Goal: Task Accomplishment & Management: Complete application form

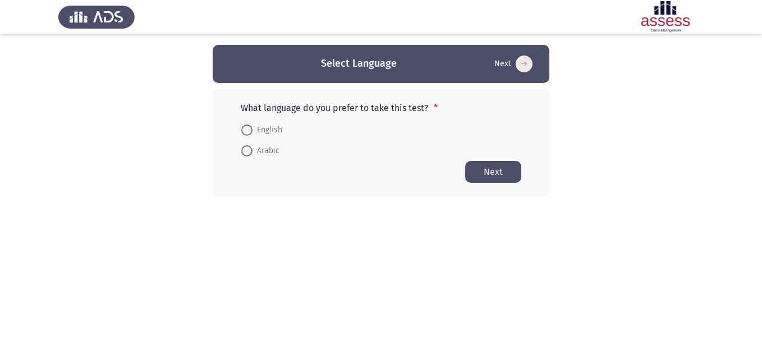
click at [268, 129] on span "English" at bounding box center [268, 129] width 30 height 13
click at [253, 129] on input "English" at bounding box center [246, 130] width 11 height 11
radio input "true"
click at [479, 170] on button "Next" at bounding box center [493, 171] width 56 height 22
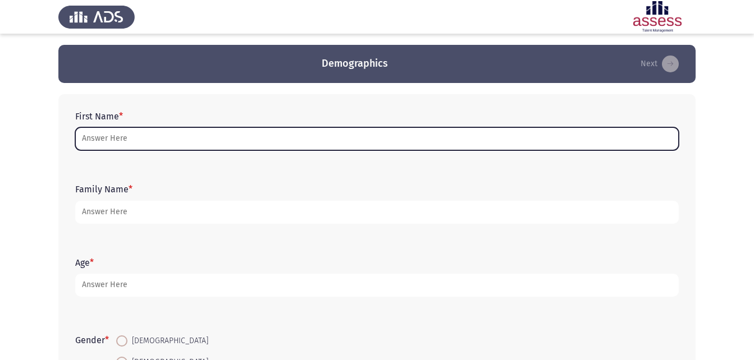
click at [195, 134] on input "First Name *" at bounding box center [376, 138] width 603 height 23
type input "G"
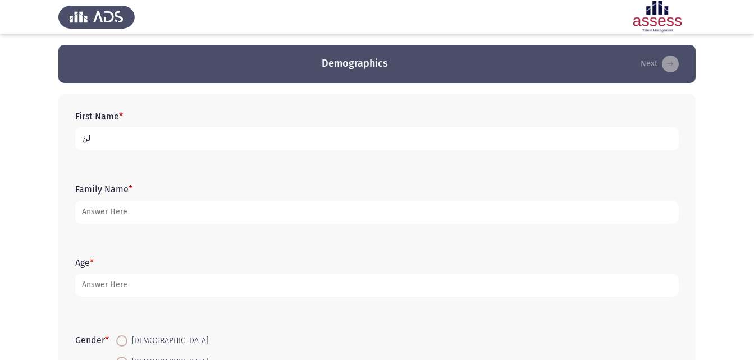
type input "ل"
click at [88, 141] on input "بيشوي طت" at bounding box center [376, 138] width 603 height 23
type input "بيشوي طتعت نعيم"
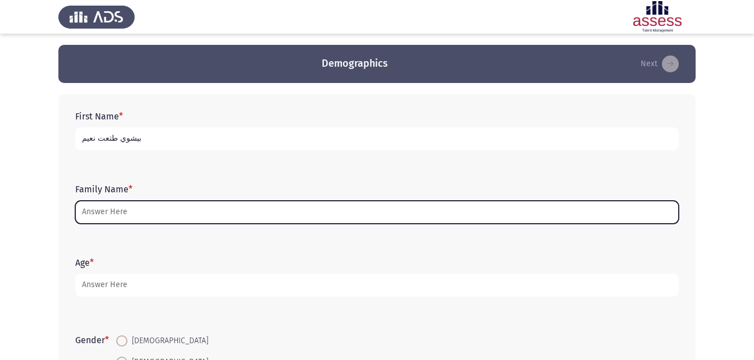
click at [250, 208] on input "Family Name *" at bounding box center [376, 212] width 603 height 23
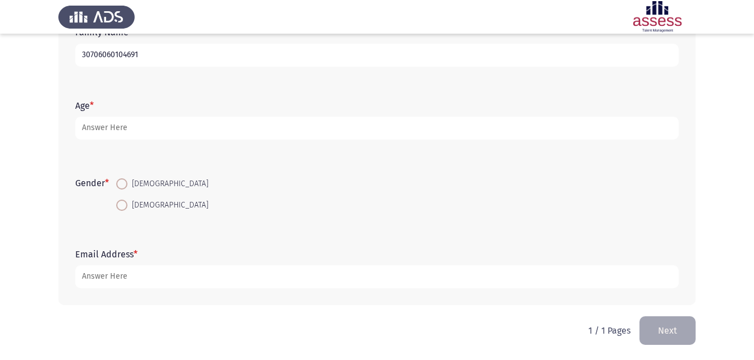
scroll to position [158, 0]
type input "30706060104691"
click at [130, 182] on span "[DEMOGRAPHIC_DATA]" at bounding box center [167, 182] width 81 height 13
click at [127, 182] on input "[DEMOGRAPHIC_DATA]" at bounding box center [121, 182] width 11 height 11
radio input "true"
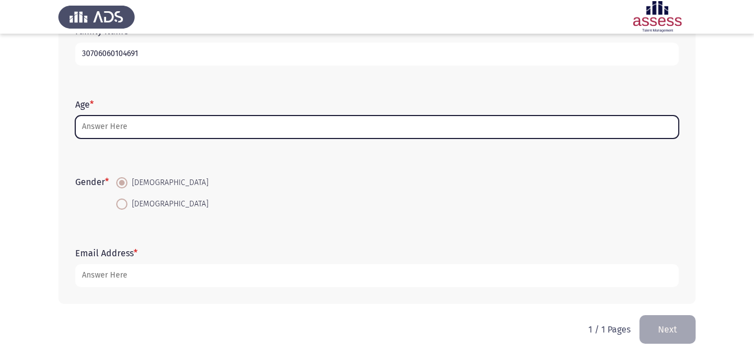
click at [193, 125] on input "Age *" at bounding box center [376, 127] width 603 height 23
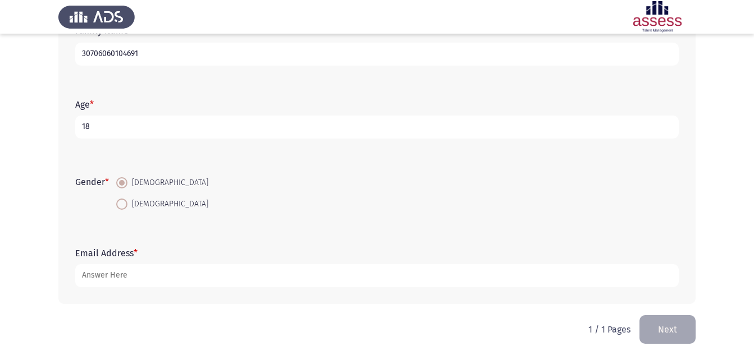
type input "18"
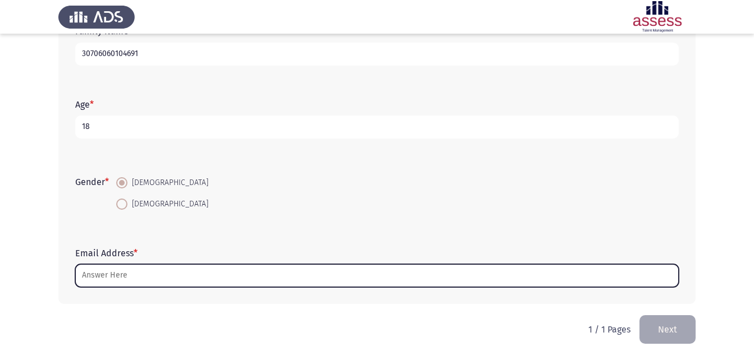
click at [255, 279] on input "Email Address *" at bounding box center [376, 275] width 603 height 23
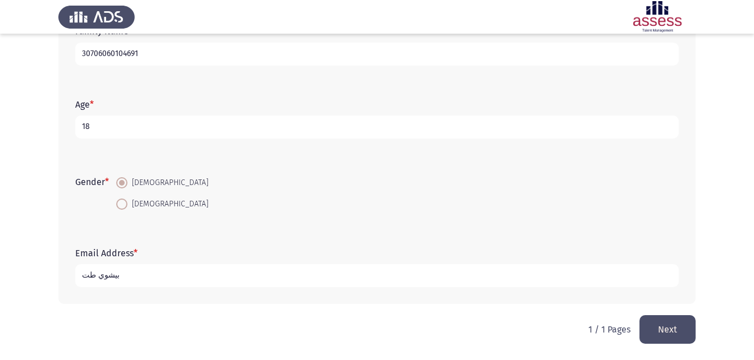
click at [97, 272] on input "بيشوي طت" at bounding box center [376, 275] width 603 height 23
click at [91, 268] on input "بيشوي طت" at bounding box center [376, 275] width 603 height 23
click at [90, 277] on input "بيشوي طت" at bounding box center [376, 275] width 603 height 23
click at [81, 275] on input "بيشوي طلعت2" at bounding box center [376, 275] width 603 height 23
click at [84, 276] on input "بيشوي طلعت2" at bounding box center [376, 275] width 603 height 23
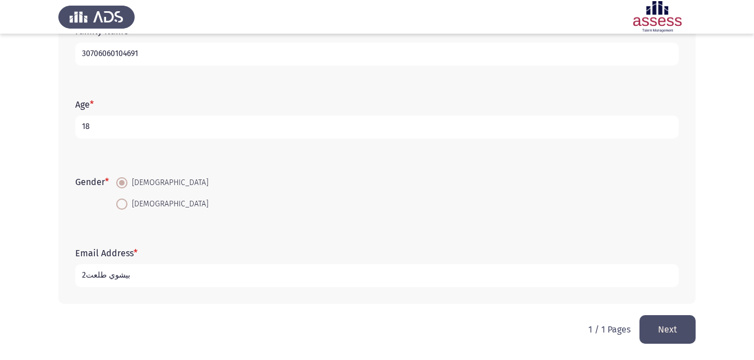
click at [81, 281] on input "بيشوي طلعت2" at bounding box center [376, 275] width 603 height 23
click at [85, 278] on input "بيشوي طلعت2" at bounding box center [376, 275] width 603 height 23
click at [83, 277] on input "بيشوي طلعت2" at bounding box center [376, 275] width 603 height 23
click at [196, 309] on div "First Name * [PERSON_NAME] نعيم Family Name * 30706060104691 Age * [DEMOGRAPHIC…" at bounding box center [376, 120] width 637 height 391
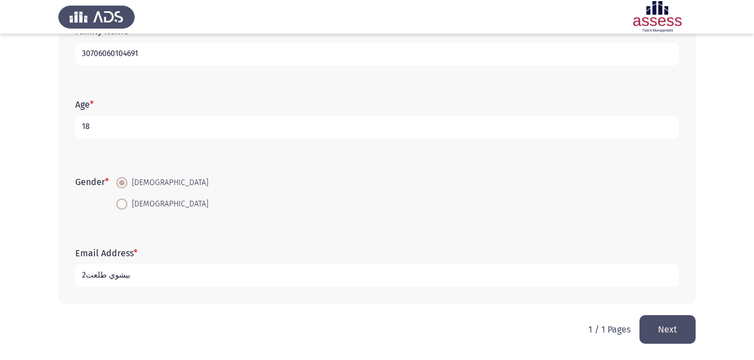
type input "بيشوي"
click at [103, 276] on input "بيشوي" at bounding box center [376, 275] width 603 height 23
click at [104, 276] on input "بيشوي" at bounding box center [376, 275] width 603 height 23
type input "BESHOY@GM"
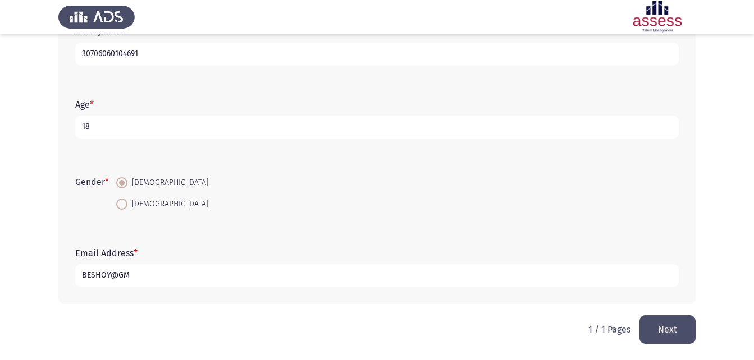
click at [658, 320] on button "Next" at bounding box center [667, 329] width 56 height 29
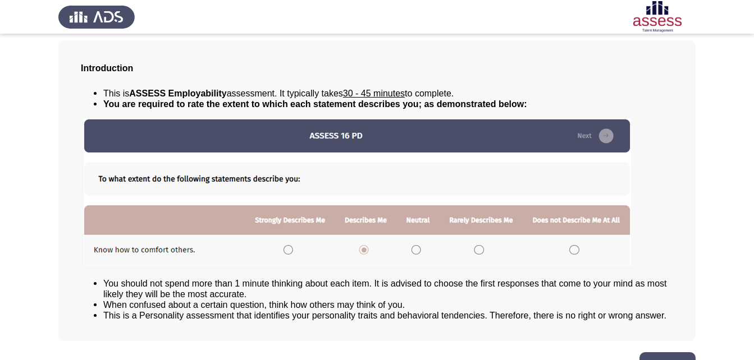
scroll to position [86, 0]
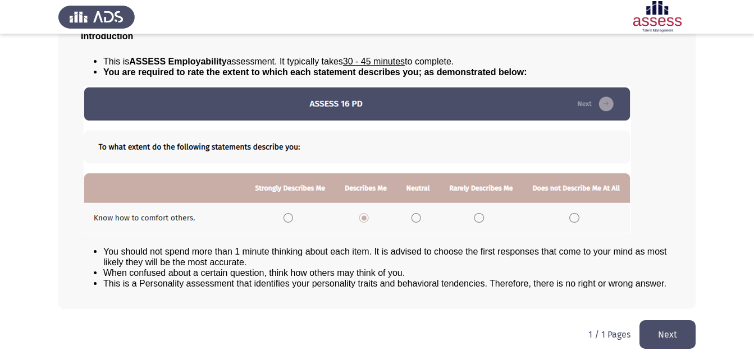
click at [279, 269] on span "When confused about a certain question, think how others may think of you." at bounding box center [253, 273] width 301 height 10
click at [290, 214] on img at bounding box center [357, 160] width 547 height 148
click at [287, 214] on img at bounding box center [357, 160] width 547 height 148
click at [667, 333] on button "Next" at bounding box center [667, 334] width 56 height 29
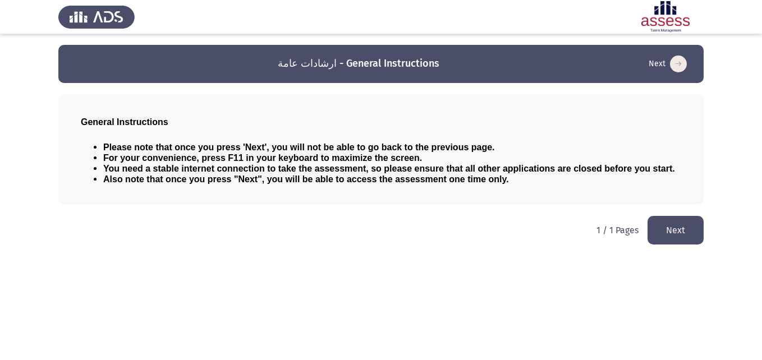
click at [660, 228] on button "Next" at bounding box center [676, 230] width 56 height 29
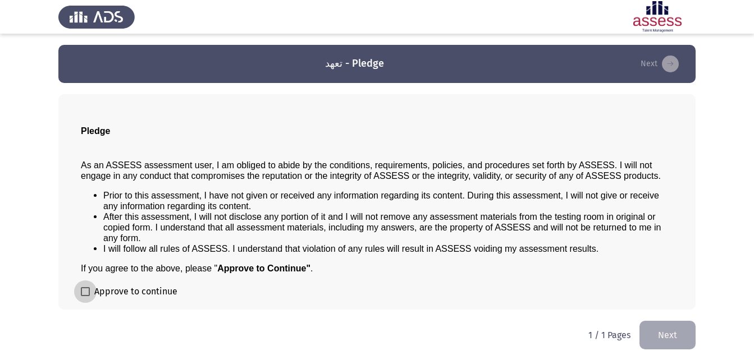
click at [89, 292] on span at bounding box center [85, 291] width 9 height 9
click at [85, 296] on input "Approve to continue" at bounding box center [85, 296] width 1 height 1
checkbox input "true"
click at [668, 327] on button "Next" at bounding box center [667, 335] width 56 height 29
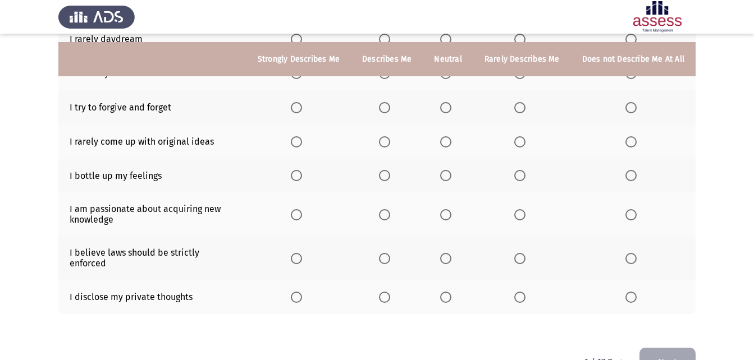
scroll to position [247, 0]
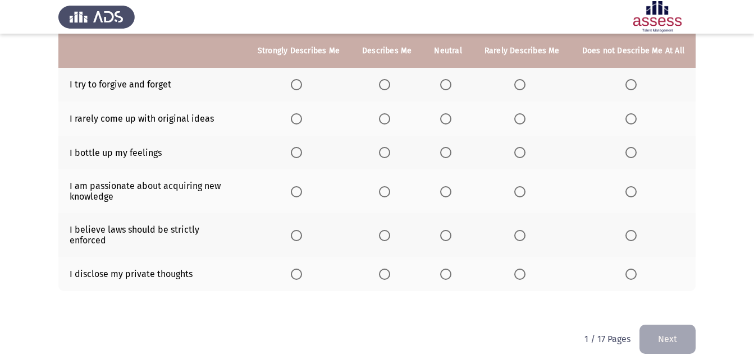
click at [387, 271] on th at bounding box center [387, 274] width 72 height 34
click at [385, 269] on span "Select an option" at bounding box center [384, 274] width 11 height 11
click at [385, 269] on input "Select an option" at bounding box center [384, 274] width 11 height 11
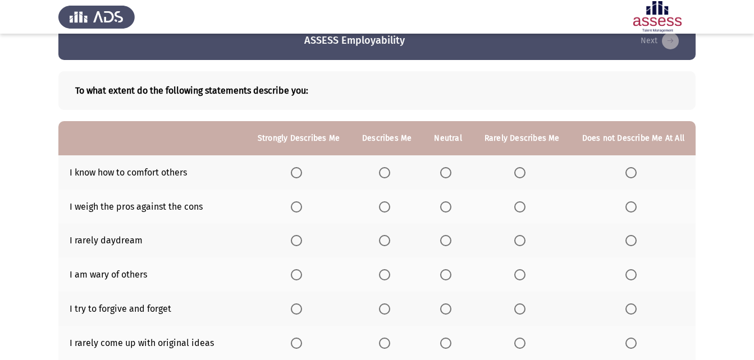
scroll to position [79, 0]
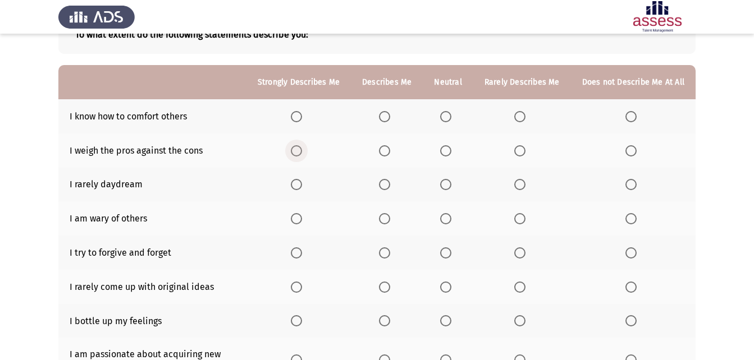
click at [301, 149] on span "Select an option" at bounding box center [296, 150] width 11 height 11
click at [301, 149] on input "Select an option" at bounding box center [296, 150] width 11 height 11
click at [302, 185] on span "Select an option" at bounding box center [296, 184] width 11 height 11
click at [302, 185] on input "Select an option" at bounding box center [296, 184] width 11 height 11
click at [446, 216] on span "Select an option" at bounding box center [445, 218] width 11 height 11
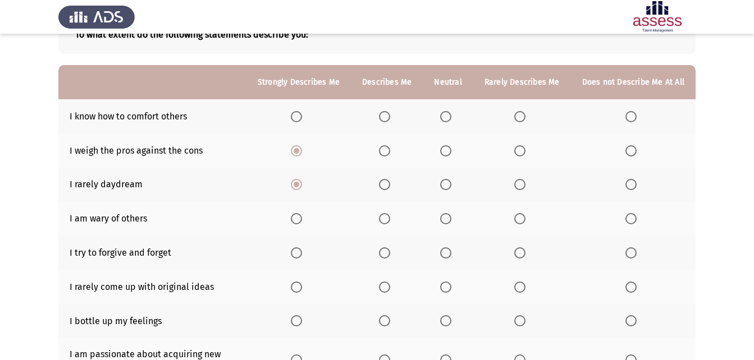
click at [446, 216] on input "Select an option" at bounding box center [445, 218] width 11 height 11
click at [384, 112] on span "Select an option" at bounding box center [384, 116] width 11 height 11
click at [384, 112] on input "Select an option" at bounding box center [384, 116] width 11 height 11
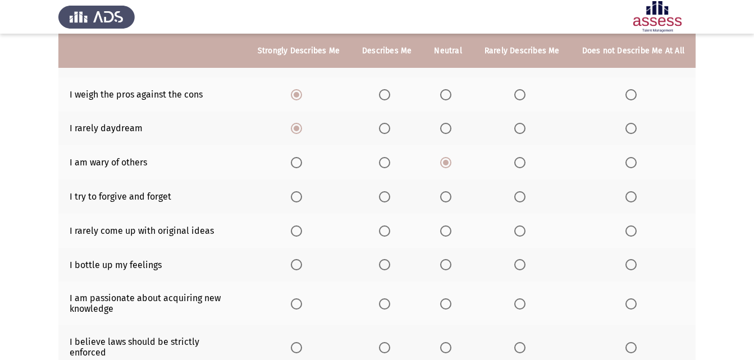
click at [384, 163] on span "Select an option" at bounding box center [384, 163] width 0 height 0
click at [389, 162] on input "Select an option" at bounding box center [384, 162] width 11 height 11
click at [450, 193] on span "Select an option" at bounding box center [445, 196] width 11 height 11
click at [450, 193] on input "Select an option" at bounding box center [445, 196] width 11 height 11
click at [302, 234] on span "Select an option" at bounding box center [296, 231] width 11 height 11
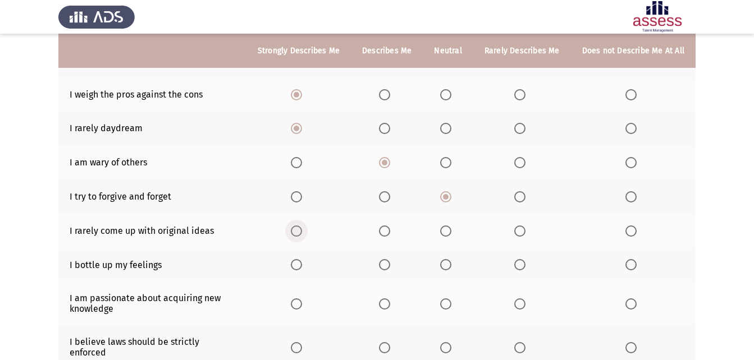
click at [302, 234] on input "Select an option" at bounding box center [296, 231] width 11 height 11
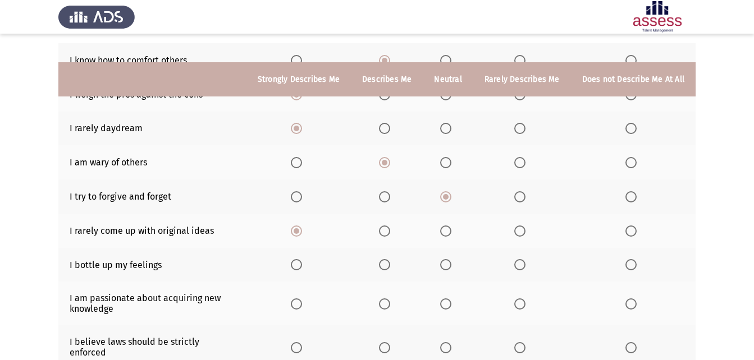
scroll to position [191, 0]
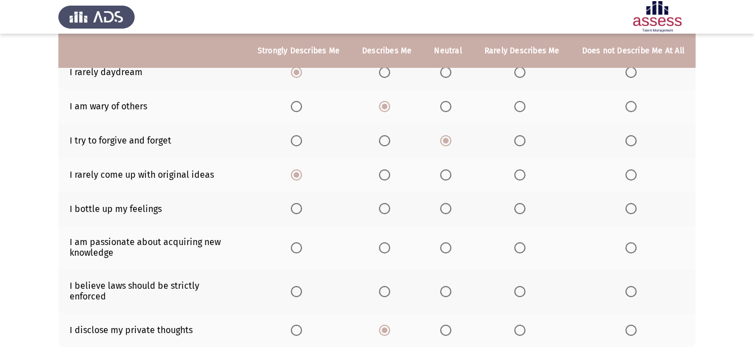
click at [451, 208] on span "Select an option" at bounding box center [445, 208] width 11 height 11
click at [451, 208] on input "Select an option" at bounding box center [445, 208] width 11 height 11
click at [302, 246] on span "Select an option" at bounding box center [296, 247] width 11 height 11
click at [302, 246] on input "Select an option" at bounding box center [296, 247] width 11 height 11
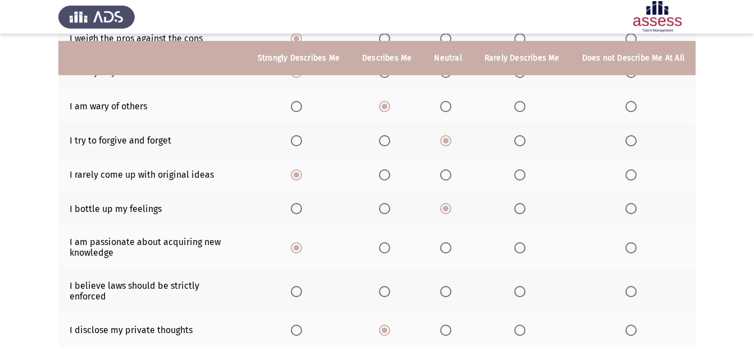
scroll to position [247, 0]
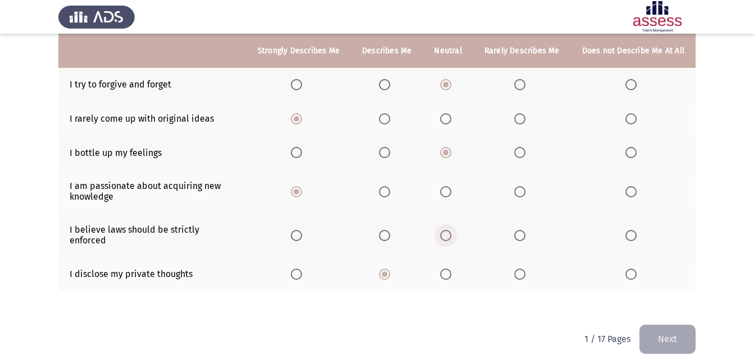
click at [446, 230] on span "Select an option" at bounding box center [445, 235] width 11 height 11
click at [446, 230] on input "Select an option" at bounding box center [445, 235] width 11 height 11
click at [661, 325] on button "Next" at bounding box center [667, 339] width 56 height 29
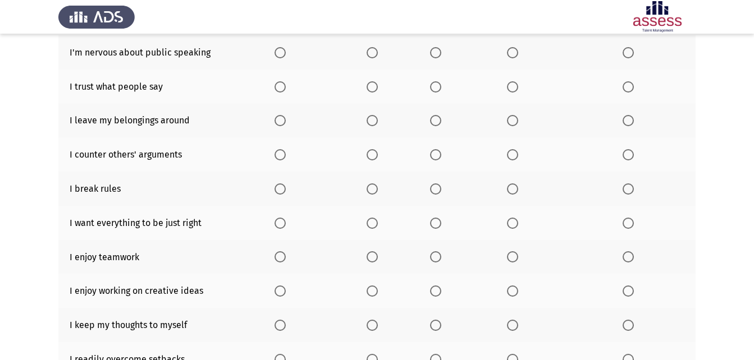
scroll to position [70, 0]
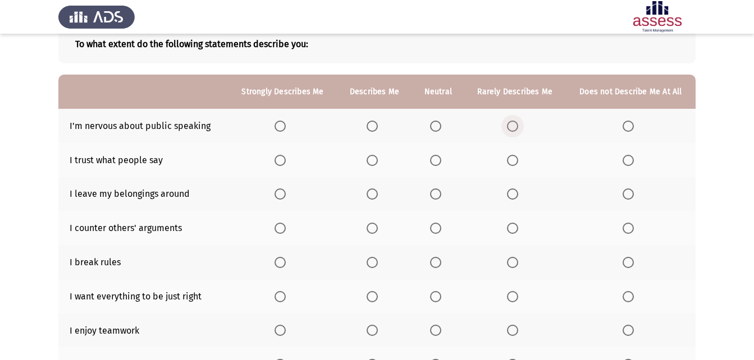
click at [512, 122] on span "Select an option" at bounding box center [512, 126] width 11 height 11
click at [512, 122] on input "Select an option" at bounding box center [512, 126] width 11 height 11
click at [375, 158] on span "Select an option" at bounding box center [371, 160] width 11 height 11
click at [375, 158] on input "Select an option" at bounding box center [371, 160] width 11 height 11
click at [374, 195] on span "Select an option" at bounding box center [371, 194] width 11 height 11
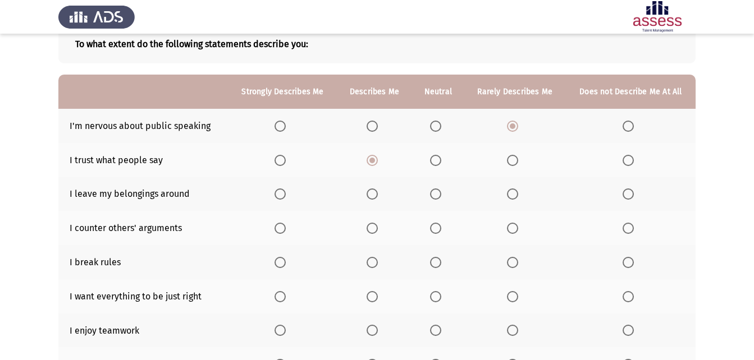
click at [374, 195] on input "Select an option" at bounding box center [371, 194] width 11 height 11
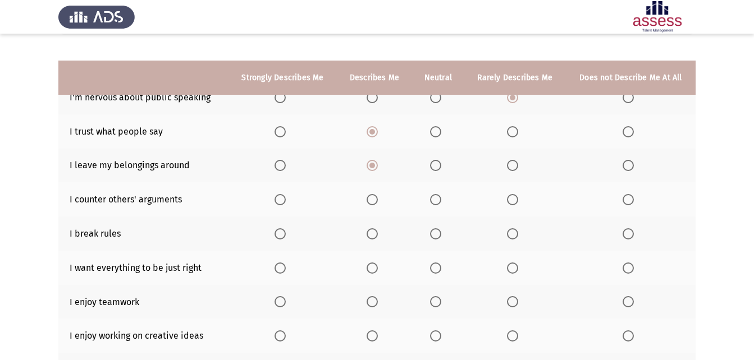
scroll to position [126, 0]
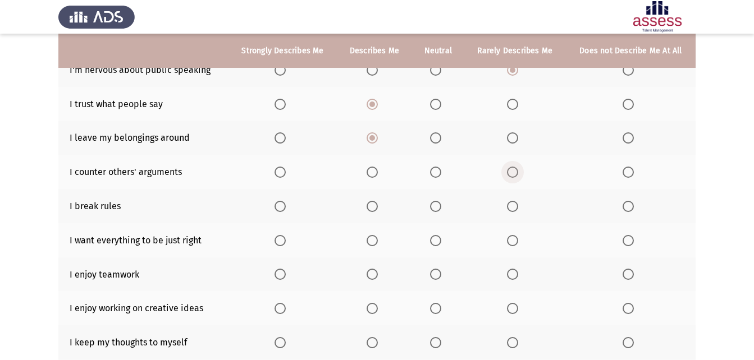
click at [515, 171] on span "Select an option" at bounding box center [512, 172] width 11 height 11
click at [515, 171] on input "Select an option" at bounding box center [512, 172] width 11 height 11
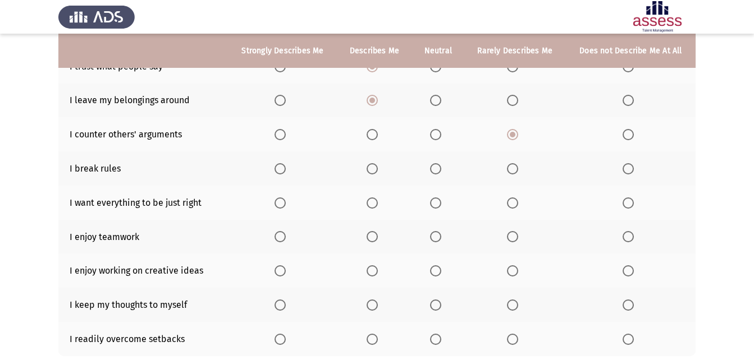
scroll to position [182, 0]
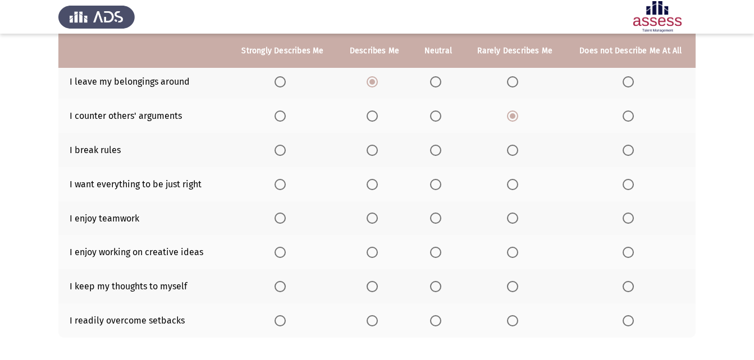
click at [630, 145] on span "Select an option" at bounding box center [627, 150] width 11 height 11
click at [630, 145] on input "Select an option" at bounding box center [627, 150] width 11 height 11
click at [516, 152] on span "Select an option" at bounding box center [512, 150] width 11 height 11
click at [516, 152] on input "Select an option" at bounding box center [512, 150] width 11 height 11
click at [372, 185] on span "Select an option" at bounding box center [372, 185] width 0 height 0
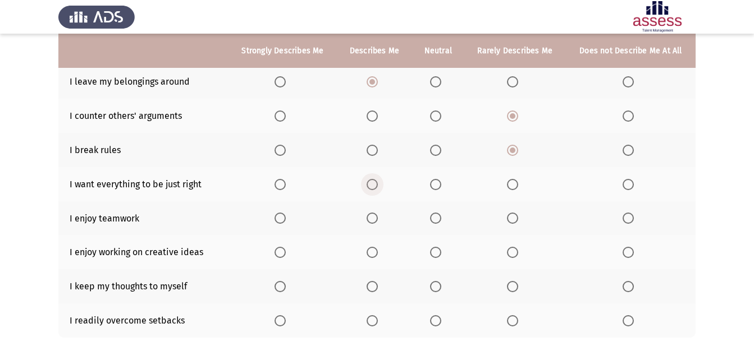
click at [373, 185] on input "Select an option" at bounding box center [371, 184] width 11 height 11
click at [286, 219] on span "Select an option" at bounding box center [279, 218] width 11 height 11
click at [286, 219] on input "Select an option" at bounding box center [279, 218] width 11 height 11
click at [279, 254] on span "Select an option" at bounding box center [279, 252] width 11 height 11
click at [279, 254] on input "Select an option" at bounding box center [279, 252] width 11 height 11
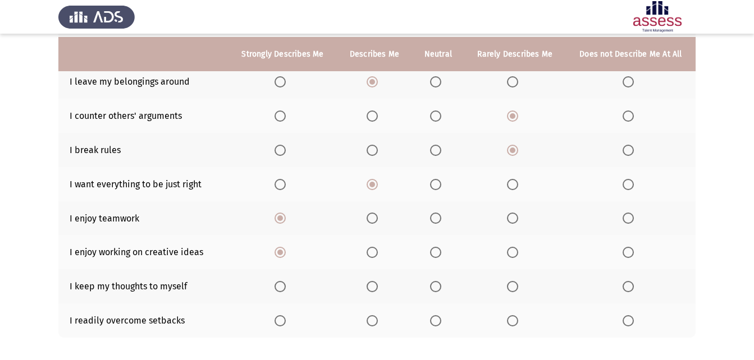
scroll to position [238, 0]
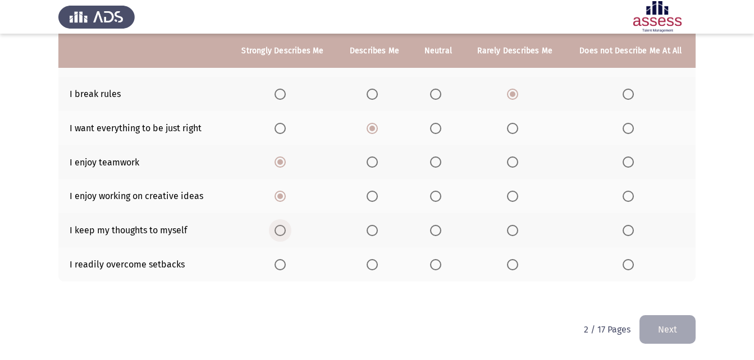
click at [283, 234] on span "Select an option" at bounding box center [279, 230] width 11 height 11
click at [283, 234] on input "Select an option" at bounding box center [279, 230] width 11 height 11
drag, startPoint x: 149, startPoint y: 263, endPoint x: 177, endPoint y: 264, distance: 28.1
click at [177, 264] on td "I readily overcome setbacks" at bounding box center [143, 264] width 170 height 34
click at [370, 264] on span "Select an option" at bounding box center [371, 264] width 11 height 11
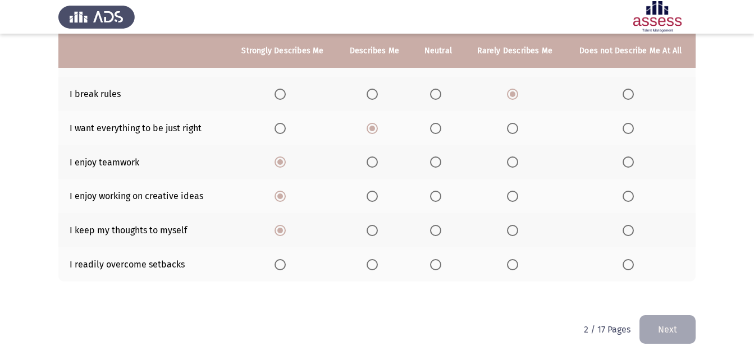
click at [370, 264] on input "Select an option" at bounding box center [371, 264] width 11 height 11
click at [676, 333] on button "Next" at bounding box center [667, 329] width 56 height 29
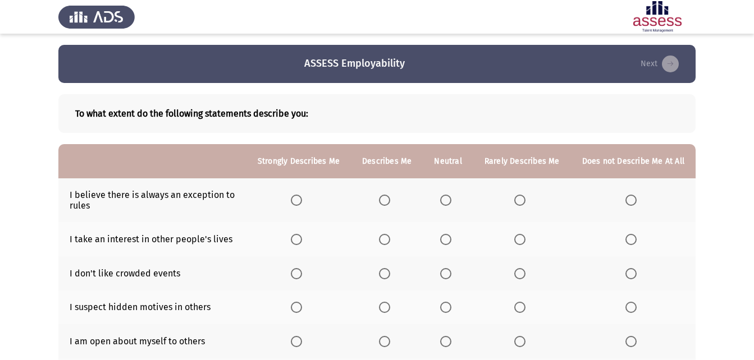
scroll to position [56, 0]
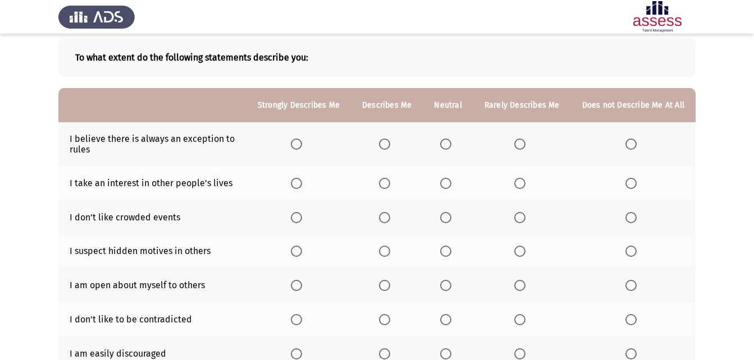
click at [447, 144] on span "Select an option" at bounding box center [445, 144] width 11 height 11
click at [447, 144] on input "Select an option" at bounding box center [445, 144] width 11 height 11
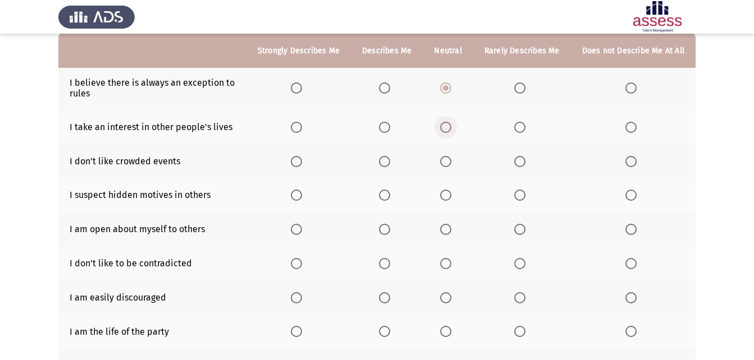
click at [447, 123] on span "Select an option" at bounding box center [445, 127] width 11 height 11
click at [447, 123] on input "Select an option" at bounding box center [445, 127] width 11 height 11
click at [451, 157] on span "Select an option" at bounding box center [445, 161] width 11 height 11
click at [451, 157] on input "Select an option" at bounding box center [445, 161] width 11 height 11
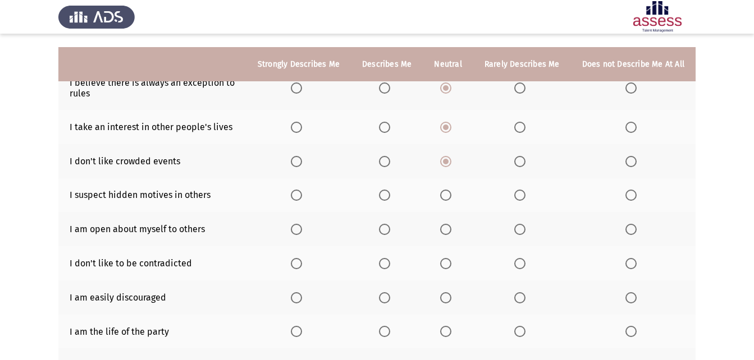
scroll to position [168, 0]
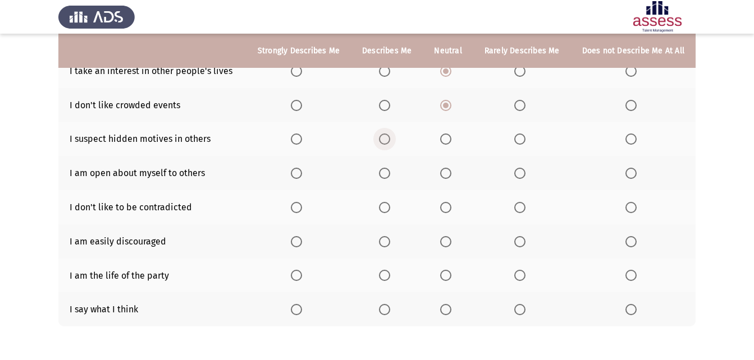
click at [388, 137] on span "Select an option" at bounding box center [384, 139] width 11 height 11
click at [388, 137] on input "Select an option" at bounding box center [384, 139] width 11 height 11
click at [383, 175] on span "Select an option" at bounding box center [384, 173] width 11 height 11
click at [383, 175] on input "Select an option" at bounding box center [384, 173] width 11 height 11
click at [522, 209] on span "Select an option" at bounding box center [519, 207] width 11 height 11
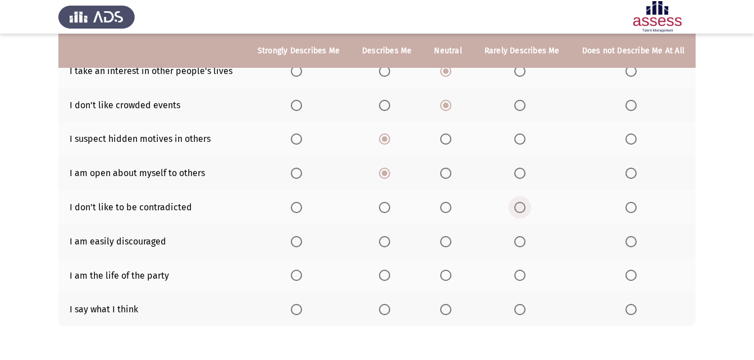
click at [522, 209] on input "Select an option" at bounding box center [519, 207] width 11 height 11
click at [450, 207] on span "Select an option" at bounding box center [445, 207] width 11 height 11
click at [450, 207] on input "Select an option" at bounding box center [445, 207] width 11 height 11
click at [445, 244] on span "Select an option" at bounding box center [445, 241] width 11 height 11
click at [445, 244] on input "Select an option" at bounding box center [445, 241] width 11 height 11
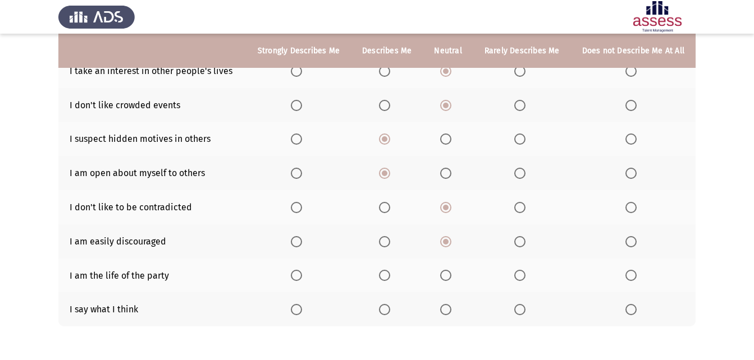
click at [525, 272] on span "Select an option" at bounding box center [519, 275] width 11 height 11
click at [525, 272] on input "Select an option" at bounding box center [519, 275] width 11 height 11
click at [451, 308] on span "Select an option" at bounding box center [445, 309] width 11 height 11
click at [451, 308] on input "Select an option" at bounding box center [445, 309] width 11 height 11
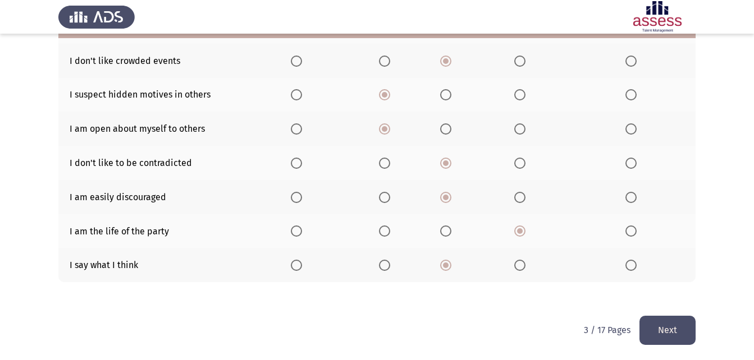
scroll to position [213, 0]
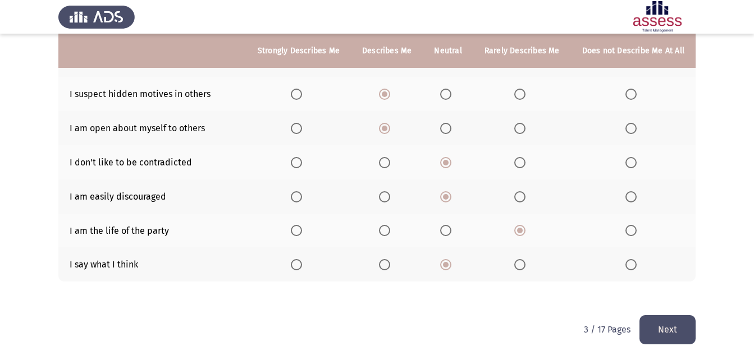
click at [671, 329] on button "Next" at bounding box center [667, 329] width 56 height 29
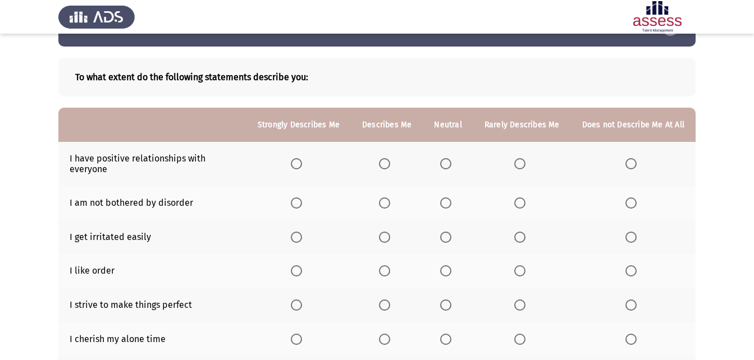
scroll to position [56, 0]
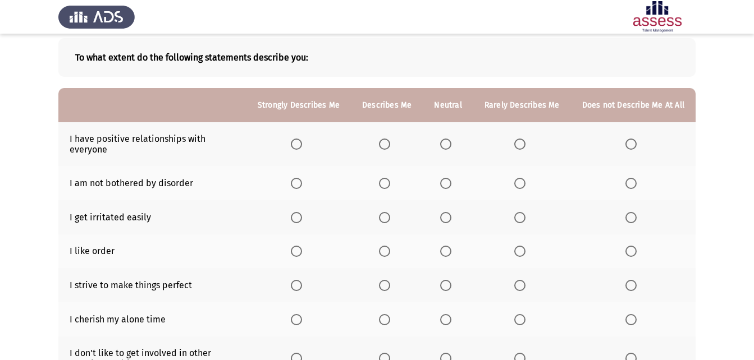
click at [300, 142] on span "Select an option" at bounding box center [296, 144] width 11 height 11
click at [300, 142] on input "Select an option" at bounding box center [296, 144] width 11 height 11
click at [445, 180] on span "Select an option" at bounding box center [445, 183] width 11 height 11
click at [445, 180] on input "Select an option" at bounding box center [445, 183] width 11 height 11
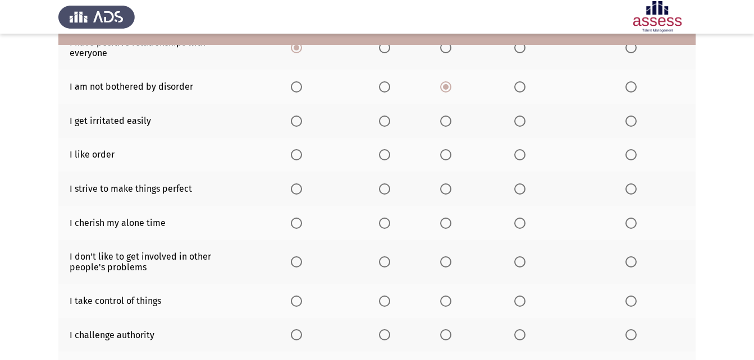
scroll to position [168, 0]
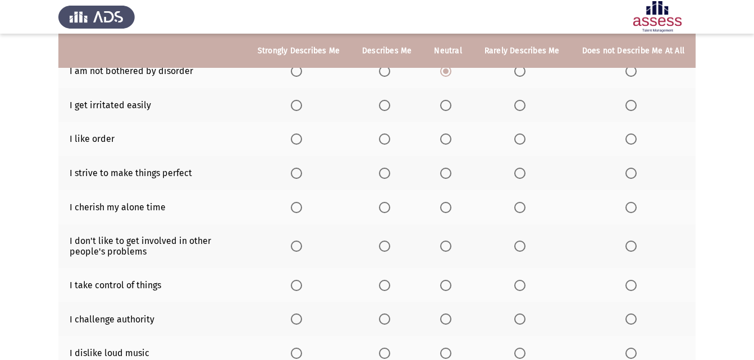
click at [451, 103] on span "Select an option" at bounding box center [445, 105] width 11 height 11
click at [451, 103] on input "Select an option" at bounding box center [445, 105] width 11 height 11
click at [302, 140] on span "Select an option" at bounding box center [296, 139] width 11 height 11
click at [302, 140] on input "Select an option" at bounding box center [296, 139] width 11 height 11
click at [384, 139] on span "Select an option" at bounding box center [384, 139] width 0 height 0
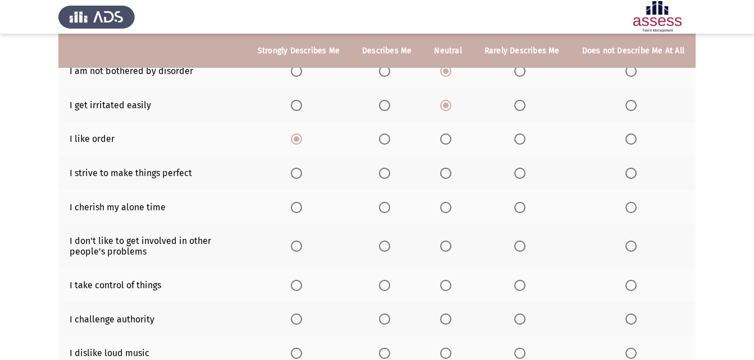
click at [389, 139] on input "Select an option" at bounding box center [384, 139] width 11 height 11
click at [302, 171] on span "Select an option" at bounding box center [296, 173] width 11 height 11
click at [302, 171] on input "Select an option" at bounding box center [296, 173] width 11 height 11
click at [525, 205] on span "Select an option" at bounding box center [519, 207] width 11 height 11
click at [525, 205] on input "Select an option" at bounding box center [519, 207] width 11 height 11
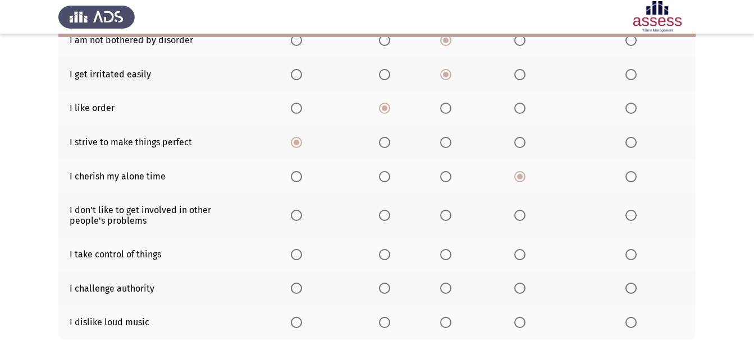
scroll to position [224, 0]
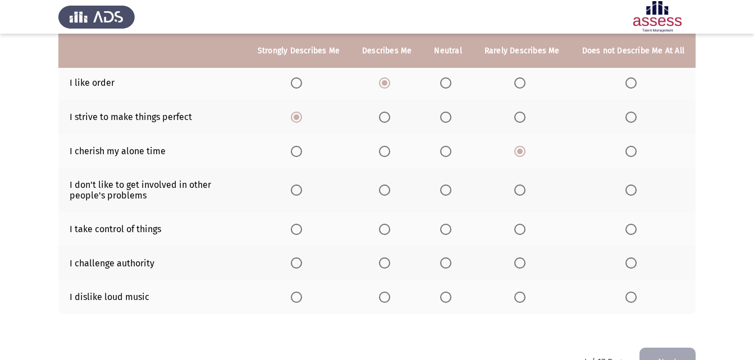
click at [451, 151] on span "Select an option" at bounding box center [445, 151] width 11 height 11
click at [451, 151] on input "Select an option" at bounding box center [445, 151] width 11 height 11
click at [522, 192] on span "Select an option" at bounding box center [519, 190] width 11 height 11
click at [522, 192] on input "Select an option" at bounding box center [519, 190] width 11 height 11
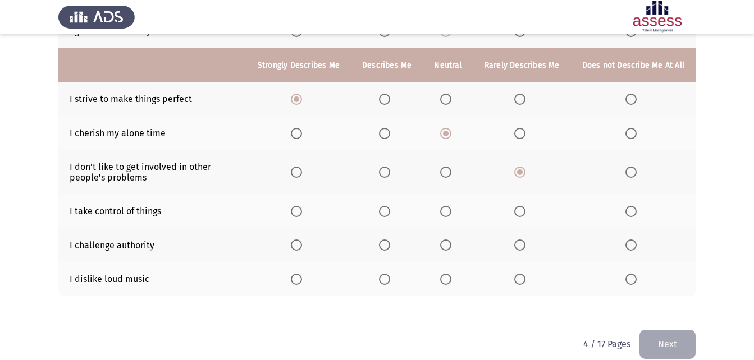
scroll to position [257, 0]
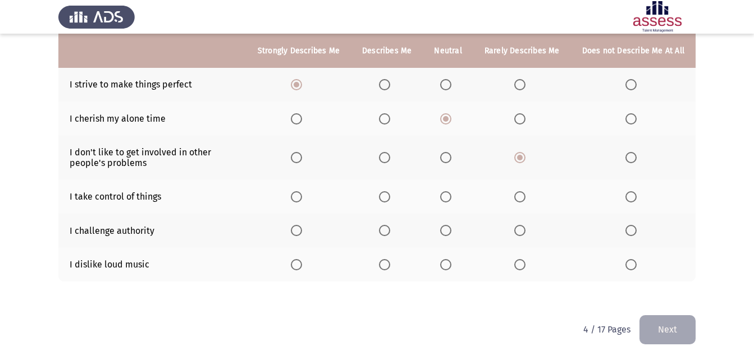
click at [449, 196] on span "Select an option" at bounding box center [445, 196] width 11 height 11
click at [449, 196] on input "Select an option" at bounding box center [445, 196] width 11 height 11
click at [390, 227] on span "Select an option" at bounding box center [384, 230] width 11 height 11
click at [390, 227] on input "Select an option" at bounding box center [384, 230] width 11 height 11
click at [521, 262] on span "Select an option" at bounding box center [519, 264] width 11 height 11
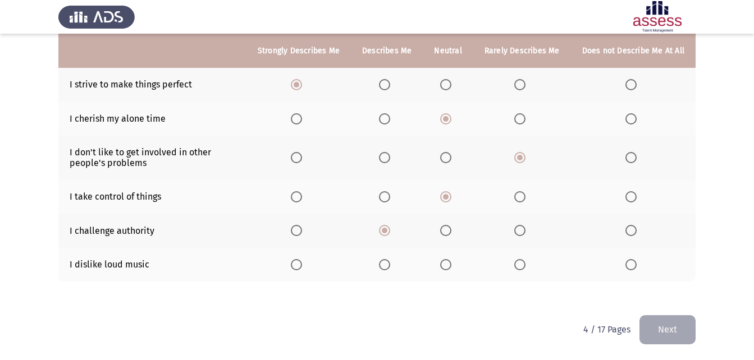
click at [521, 262] on input "Select an option" at bounding box center [519, 264] width 11 height 11
click at [671, 329] on button "Next" at bounding box center [667, 329] width 56 height 29
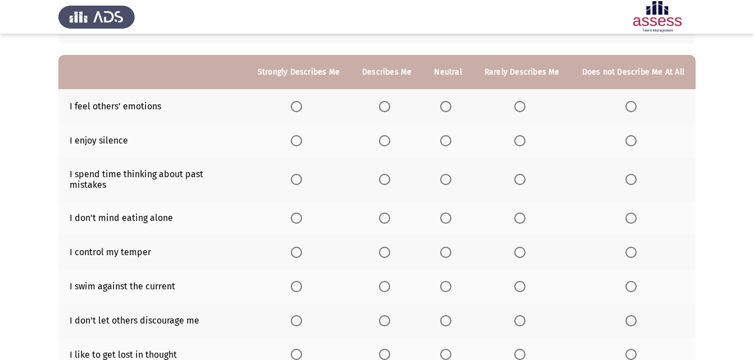
scroll to position [70, 0]
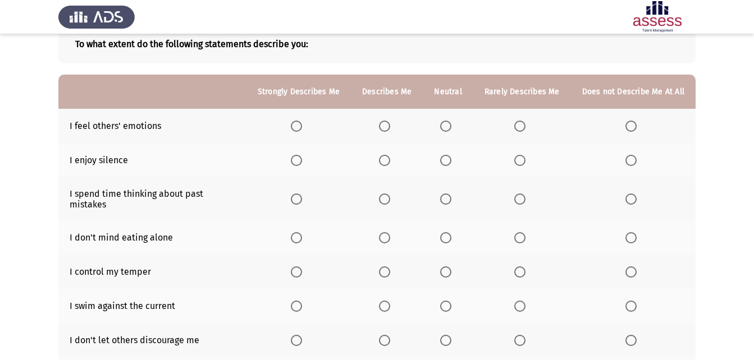
click at [390, 129] on span "Select an option" at bounding box center [384, 126] width 11 height 11
click at [390, 129] on input "Select an option" at bounding box center [384, 126] width 11 height 11
click at [386, 162] on span "Select an option" at bounding box center [384, 160] width 11 height 11
click at [386, 162] on input "Select an option" at bounding box center [384, 160] width 11 height 11
click at [390, 194] on span "Select an option" at bounding box center [384, 199] width 11 height 11
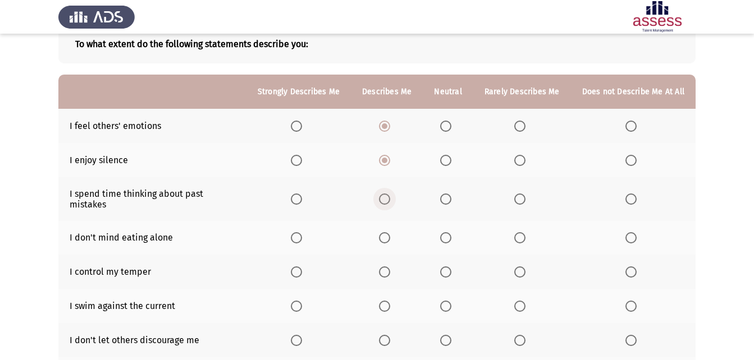
click at [390, 194] on input "Select an option" at bounding box center [384, 199] width 11 height 11
click at [451, 232] on span "Select an option" at bounding box center [445, 237] width 11 height 11
click at [451, 232] on input "Select an option" at bounding box center [445, 237] width 11 height 11
click at [389, 267] on span "Select an option" at bounding box center [384, 272] width 11 height 11
click at [389, 267] on input "Select an option" at bounding box center [384, 272] width 11 height 11
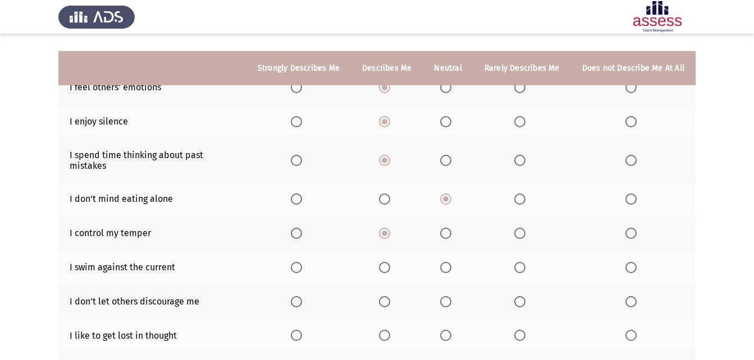
scroll to position [126, 0]
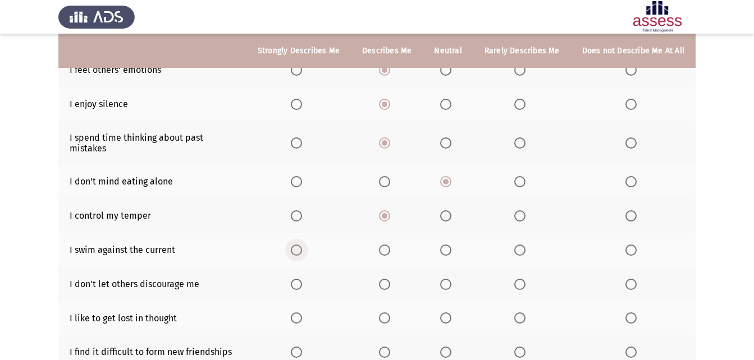
click at [299, 245] on span "Select an option" at bounding box center [296, 250] width 11 height 11
click at [299, 245] on input "Select an option" at bounding box center [296, 250] width 11 height 11
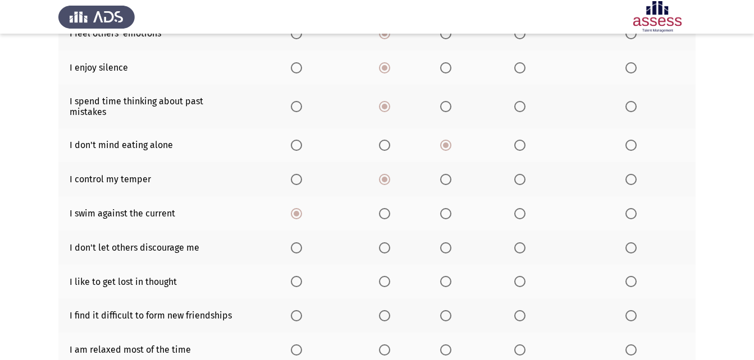
scroll to position [182, 0]
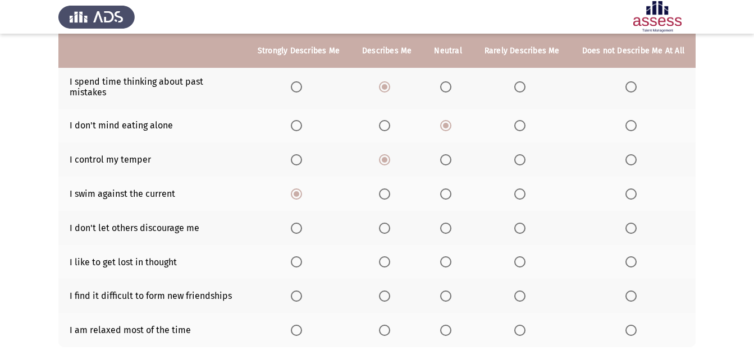
click at [521, 223] on span "Select an option" at bounding box center [519, 228] width 11 height 11
click at [521, 223] on input "Select an option" at bounding box center [519, 228] width 11 height 11
click at [450, 256] on span "Select an option" at bounding box center [445, 261] width 11 height 11
click at [450, 256] on input "Select an option" at bounding box center [445, 261] width 11 height 11
click at [390, 256] on span "Select an option" at bounding box center [384, 261] width 11 height 11
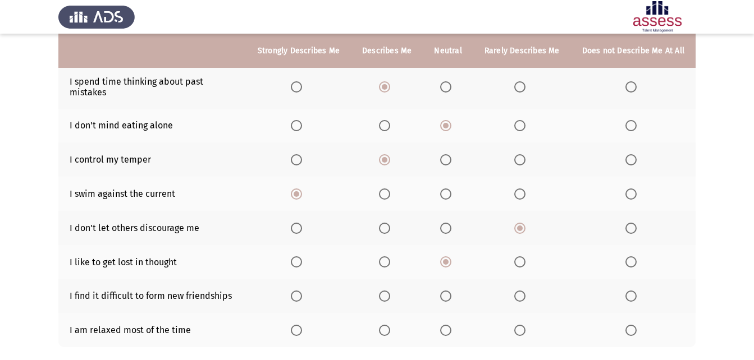
click at [390, 256] on input "Select an option" at bounding box center [384, 261] width 11 height 11
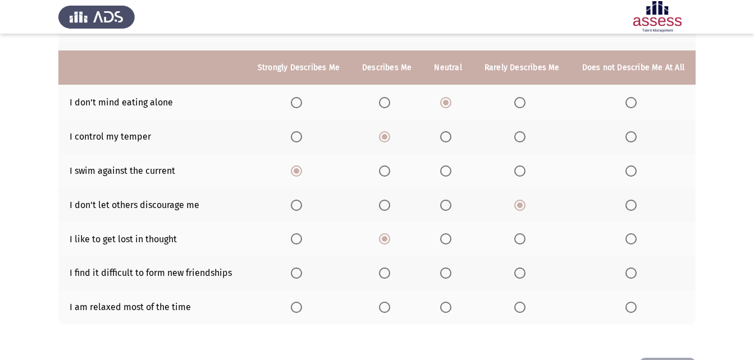
scroll to position [224, 0]
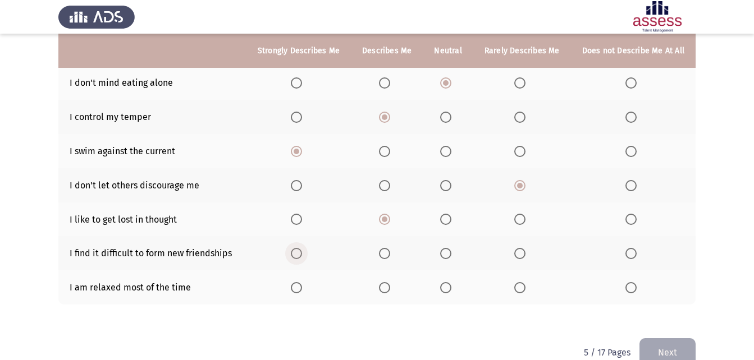
click at [301, 248] on span "Select an option" at bounding box center [296, 253] width 11 height 11
click at [301, 248] on input "Select an option" at bounding box center [296, 253] width 11 height 11
click at [522, 282] on span "Select an option" at bounding box center [519, 287] width 11 height 11
click at [522, 282] on input "Select an option" at bounding box center [519, 287] width 11 height 11
click at [673, 343] on button "Next" at bounding box center [667, 352] width 56 height 29
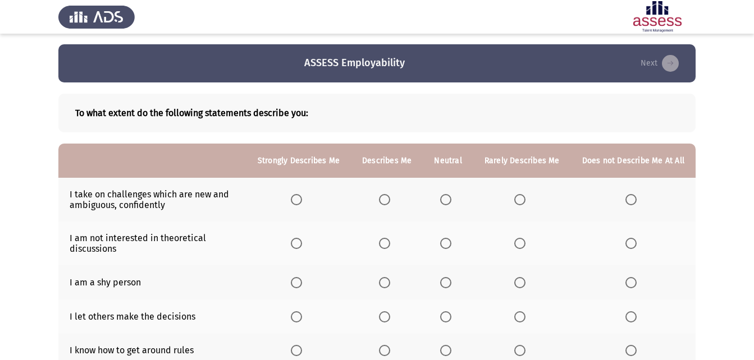
scroll to position [0, 0]
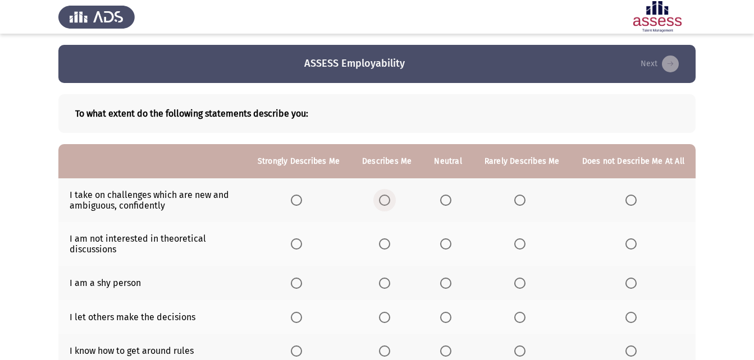
click at [390, 197] on span "Select an option" at bounding box center [384, 200] width 11 height 11
click at [390, 197] on input "Select an option" at bounding box center [384, 200] width 11 height 11
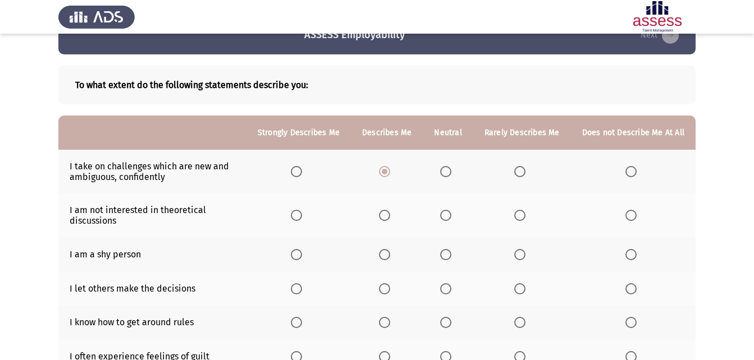
scroll to position [56, 0]
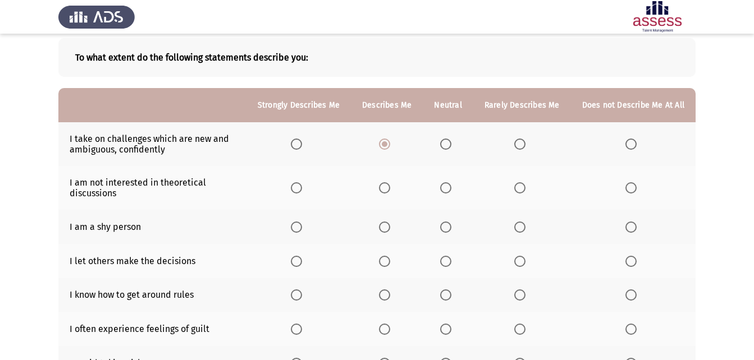
click at [520, 190] on span "Select an option" at bounding box center [519, 187] width 11 height 11
click at [520, 190] on input "Select an option" at bounding box center [519, 187] width 11 height 11
click at [390, 228] on span "Select an option" at bounding box center [384, 227] width 11 height 11
click at [390, 228] on input "Select an option" at bounding box center [384, 227] width 11 height 11
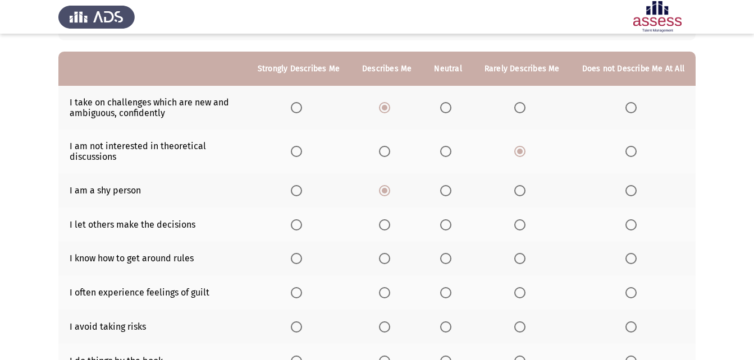
scroll to position [112, 0]
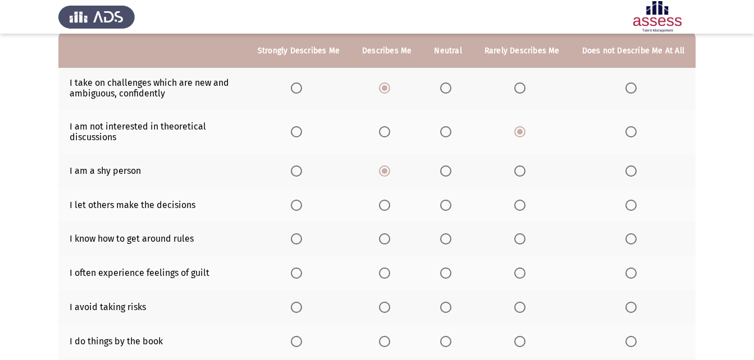
click at [517, 202] on span "Select an option" at bounding box center [519, 205] width 11 height 11
click at [517, 202] on input "Select an option" at bounding box center [519, 205] width 11 height 11
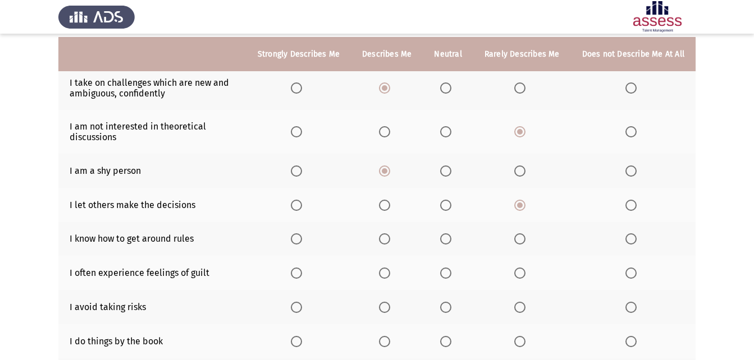
scroll to position [168, 0]
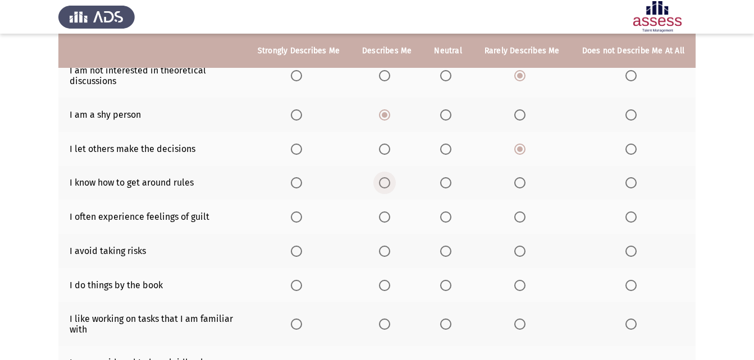
click at [384, 186] on span "Select an option" at bounding box center [384, 182] width 11 height 11
click at [384, 186] on input "Select an option" at bounding box center [384, 182] width 11 height 11
click at [389, 212] on span "Select an option" at bounding box center [384, 217] width 11 height 11
click at [389, 212] on input "Select an option" at bounding box center [384, 217] width 11 height 11
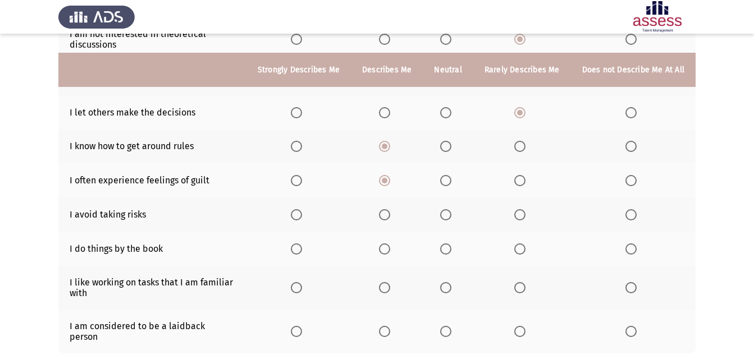
scroll to position [224, 0]
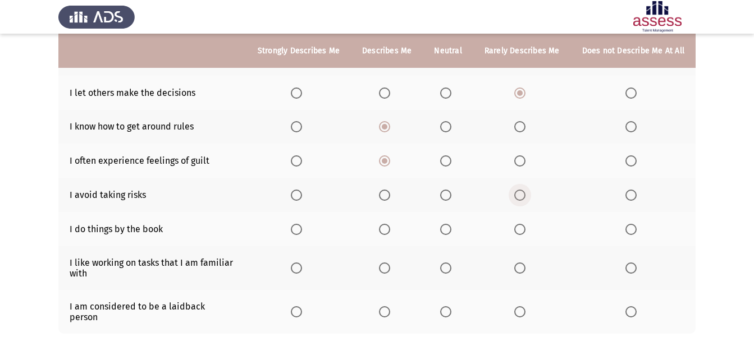
click at [525, 191] on span "Select an option" at bounding box center [519, 195] width 11 height 11
click at [525, 191] on input "Select an option" at bounding box center [519, 195] width 11 height 11
click at [390, 228] on span "Select an option" at bounding box center [384, 229] width 11 height 11
click at [390, 228] on input "Select an option" at bounding box center [384, 229] width 11 height 11
click at [298, 270] on span "Select an option" at bounding box center [296, 268] width 11 height 11
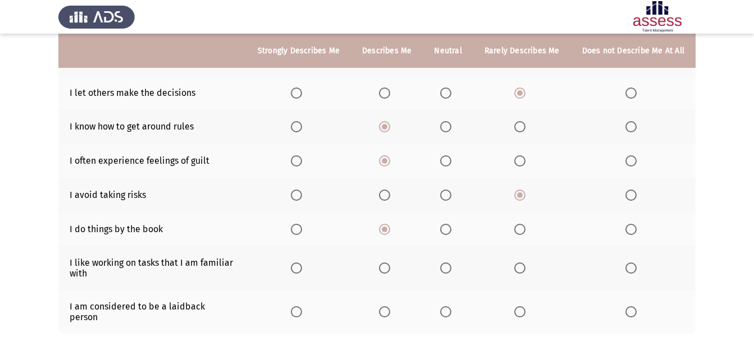
click at [298, 270] on input "Select an option" at bounding box center [296, 268] width 11 height 11
click at [388, 268] on span "Select an option" at bounding box center [384, 268] width 11 height 11
click at [388, 268] on input "Select an option" at bounding box center [384, 268] width 11 height 11
click at [447, 299] on th at bounding box center [448, 312] width 50 height 44
click at [450, 306] on span "Select an option" at bounding box center [445, 311] width 11 height 11
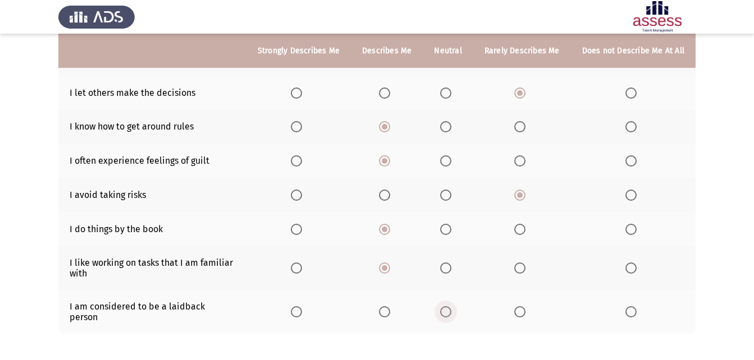
click at [450, 306] on input "Select an option" at bounding box center [445, 311] width 11 height 11
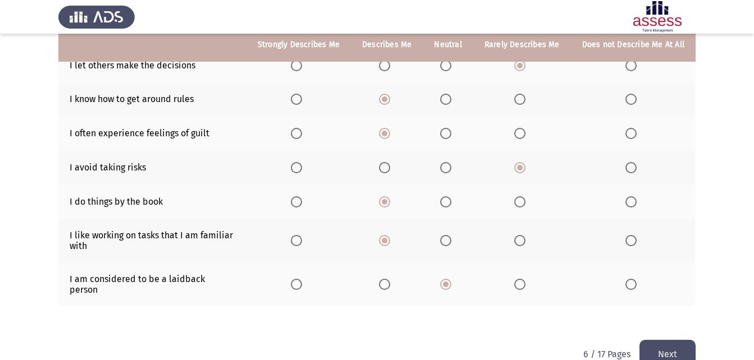
scroll to position [267, 0]
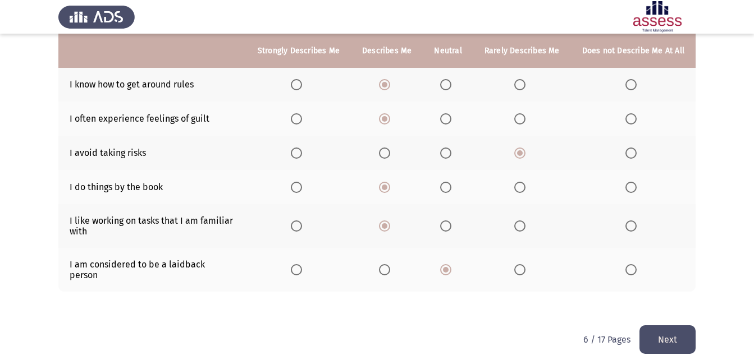
click at [677, 334] on button "Next" at bounding box center [667, 339] width 56 height 29
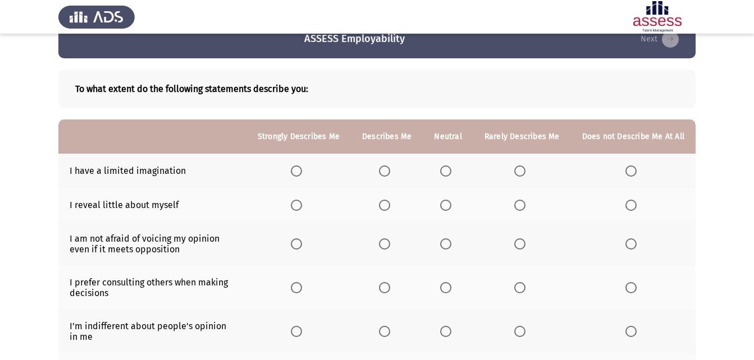
scroll to position [0, 0]
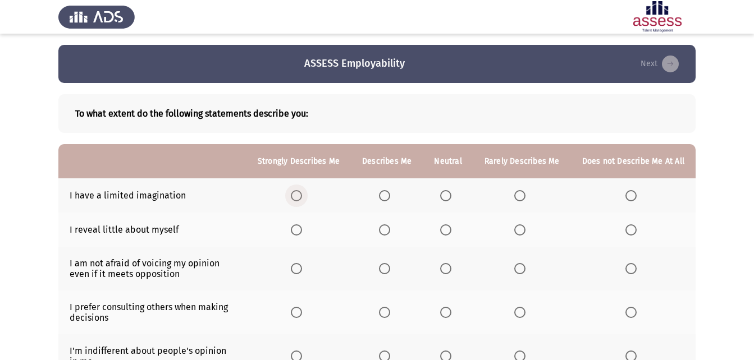
click at [300, 195] on span "Select an option" at bounding box center [296, 195] width 11 height 11
click at [300, 195] on input "Select an option" at bounding box center [296, 195] width 11 height 11
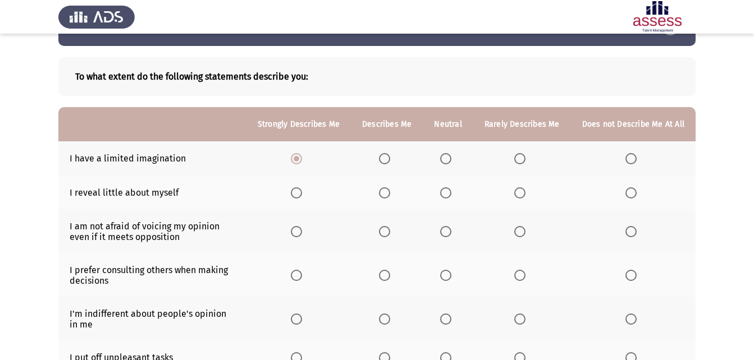
scroll to position [56, 0]
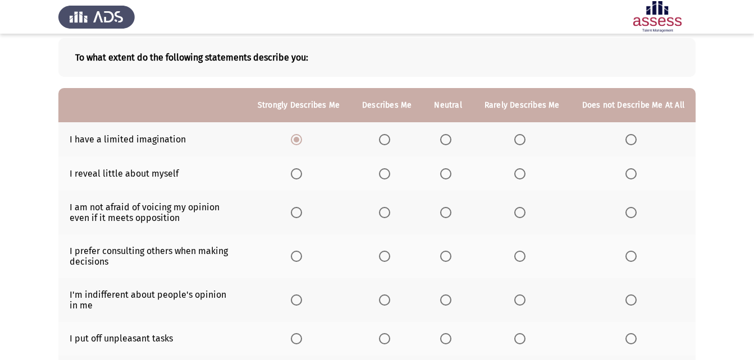
click at [388, 143] on span "Select an option" at bounding box center [384, 139] width 11 height 11
click at [388, 143] on input "Select an option" at bounding box center [384, 139] width 11 height 11
click at [291, 137] on th at bounding box center [298, 139] width 104 height 34
click at [302, 137] on span "Select an option" at bounding box center [296, 139] width 11 height 11
click at [302, 137] on input "Select an option" at bounding box center [296, 139] width 11 height 11
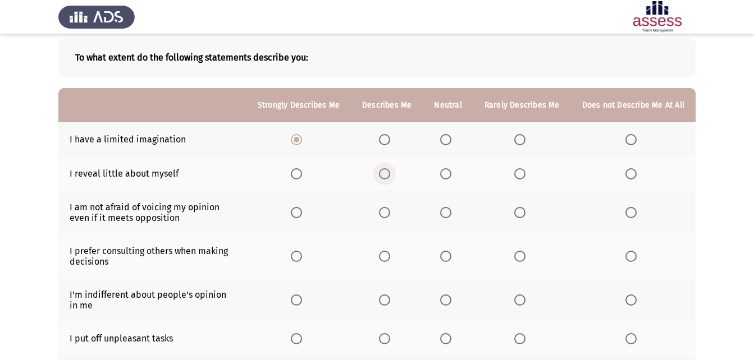
click at [386, 168] on span "Select an option" at bounding box center [384, 173] width 11 height 11
click at [386, 168] on input "Select an option" at bounding box center [384, 173] width 11 height 11
click at [521, 209] on span "Select an option" at bounding box center [519, 212] width 11 height 11
click at [521, 209] on input "Select an option" at bounding box center [519, 212] width 11 height 11
click at [447, 211] on span "Select an option" at bounding box center [445, 212] width 11 height 11
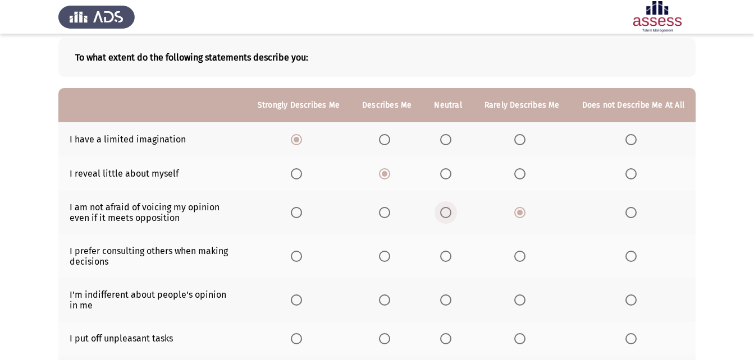
click at [447, 211] on input "Select an option" at bounding box center [445, 212] width 11 height 11
click at [444, 255] on span "Select an option" at bounding box center [445, 256] width 11 height 11
click at [444, 255] on input "Select an option" at bounding box center [445, 256] width 11 height 11
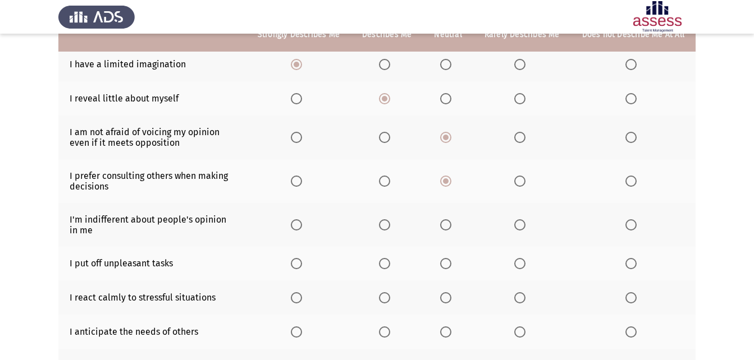
scroll to position [112, 0]
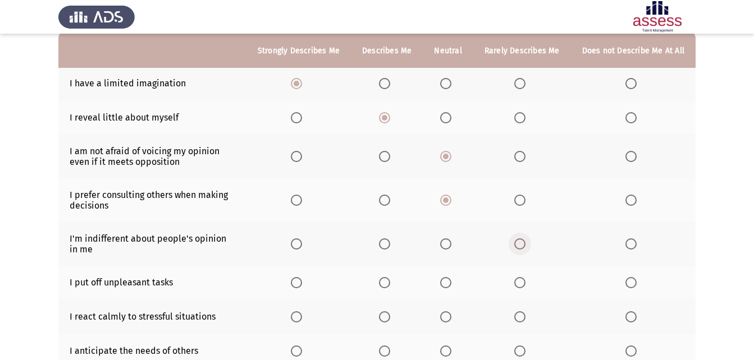
click at [520, 244] on span "Select an option" at bounding box center [519, 243] width 11 height 11
click at [520, 244] on input "Select an option" at bounding box center [519, 243] width 11 height 11
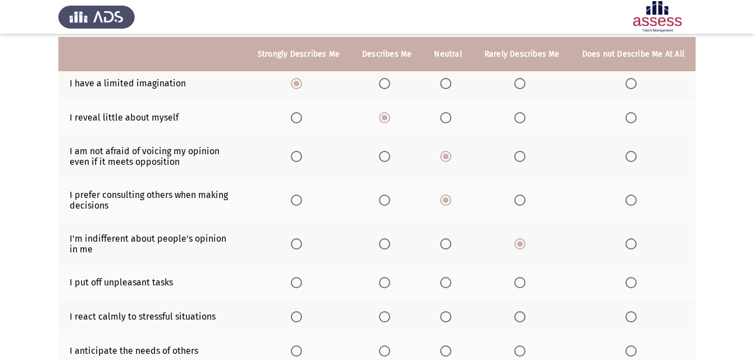
scroll to position [168, 0]
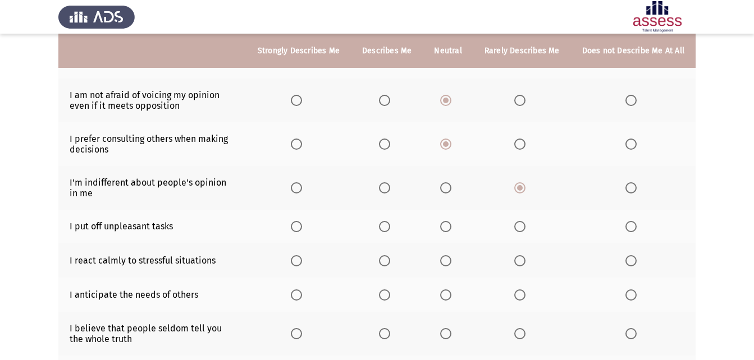
click at [516, 223] on span "Select an option" at bounding box center [519, 226] width 11 height 11
click at [516, 223] on input "Select an option" at bounding box center [519, 226] width 11 height 11
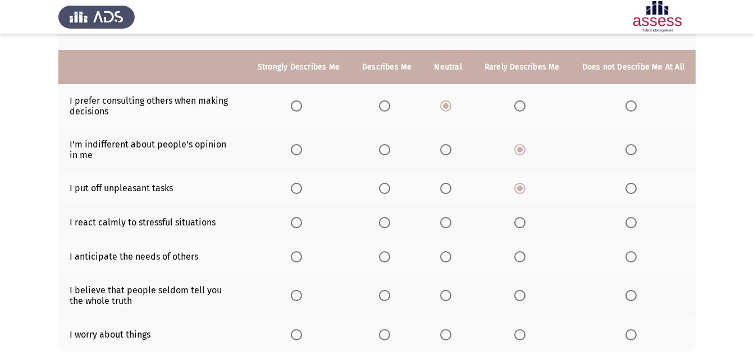
scroll to position [224, 0]
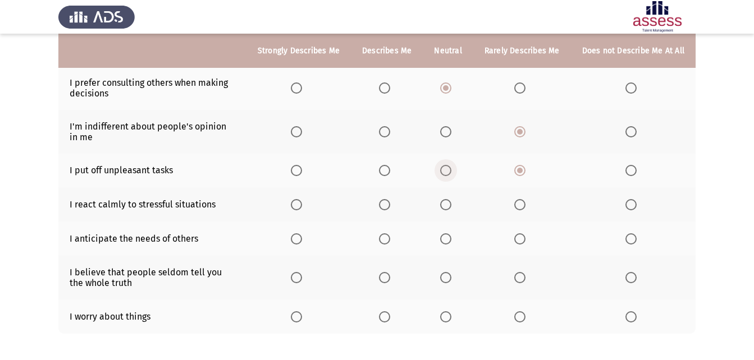
click at [449, 172] on span "Select an option" at bounding box center [445, 170] width 11 height 11
click at [449, 172] on input "Select an option" at bounding box center [445, 170] width 11 height 11
click at [384, 204] on span "Select an option" at bounding box center [384, 204] width 11 height 11
click at [384, 204] on input "Select an option" at bounding box center [384, 204] width 11 height 11
click at [449, 239] on span "Select an option" at bounding box center [445, 238] width 11 height 11
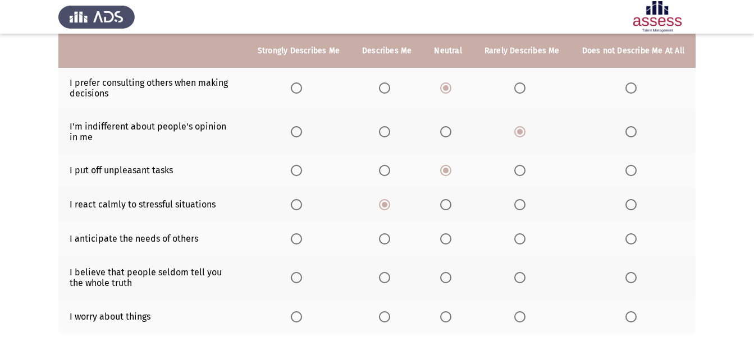
click at [449, 239] on input "Select an option" at bounding box center [445, 238] width 11 height 11
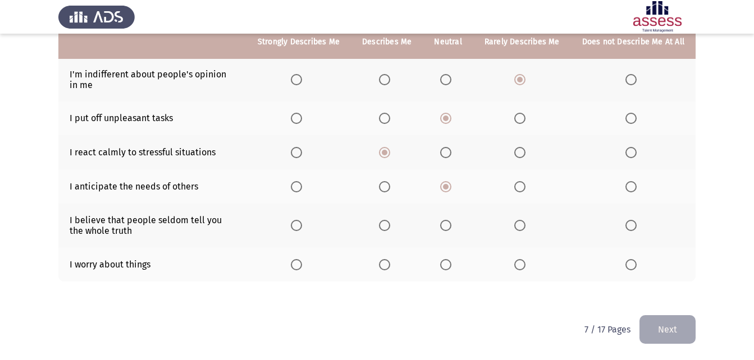
scroll to position [221, 0]
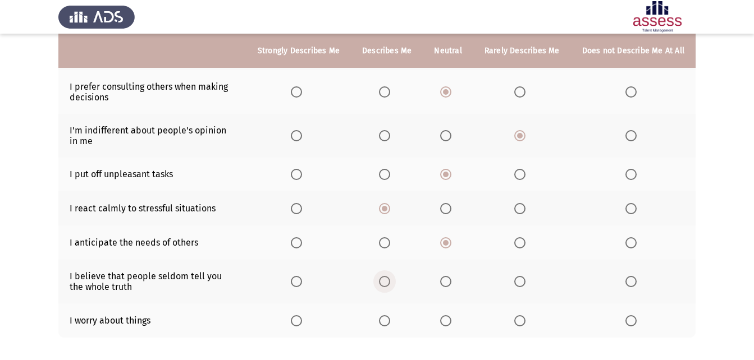
click at [390, 276] on span "Select an option" at bounding box center [384, 281] width 11 height 11
click at [390, 276] on input "Select an option" at bounding box center [384, 281] width 11 height 11
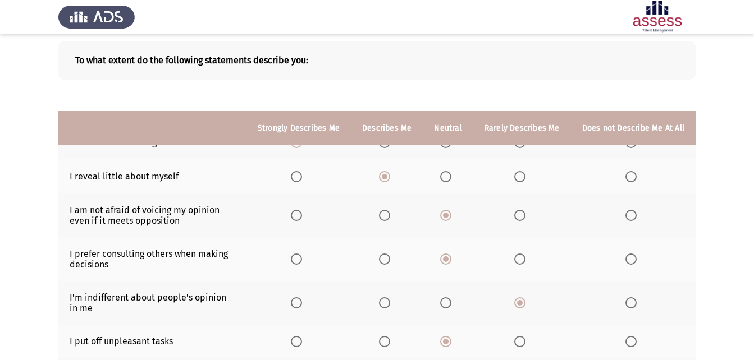
scroll to position [224, 0]
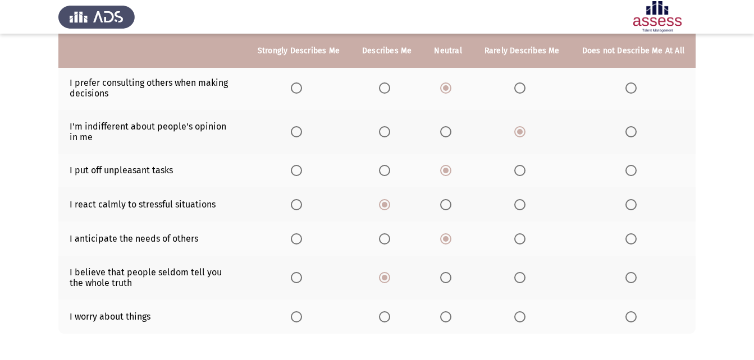
click at [388, 311] on span "Select an option" at bounding box center [384, 316] width 11 height 11
click at [388, 311] on input "Select an option" at bounding box center [384, 316] width 11 height 11
click at [527, 319] on label "Select an option" at bounding box center [522, 316] width 16 height 11
click at [525, 319] on input "Select an option" at bounding box center [519, 316] width 11 height 11
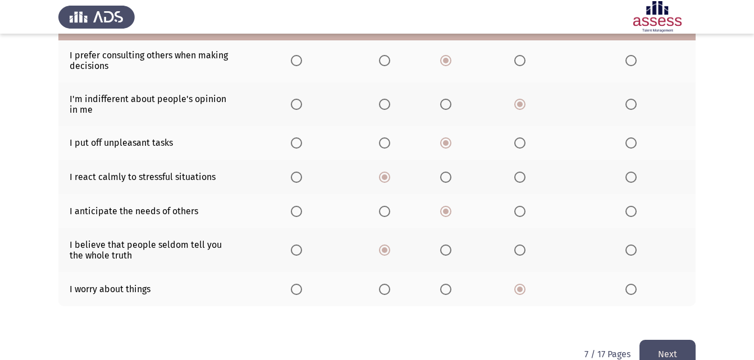
scroll to position [277, 0]
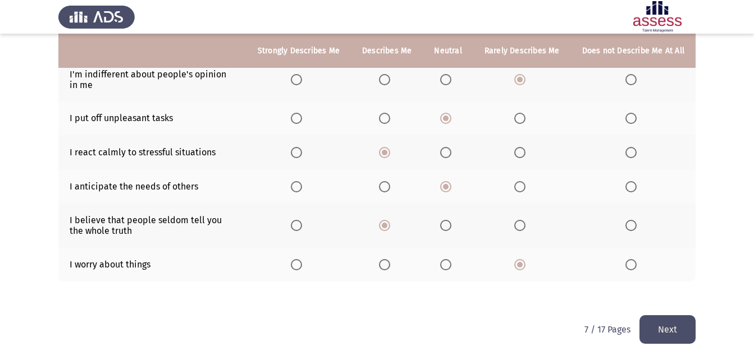
click at [664, 325] on button "Next" at bounding box center [667, 329] width 56 height 29
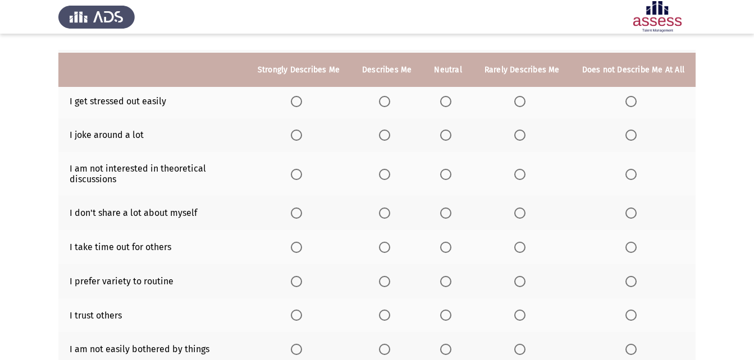
scroll to position [56, 0]
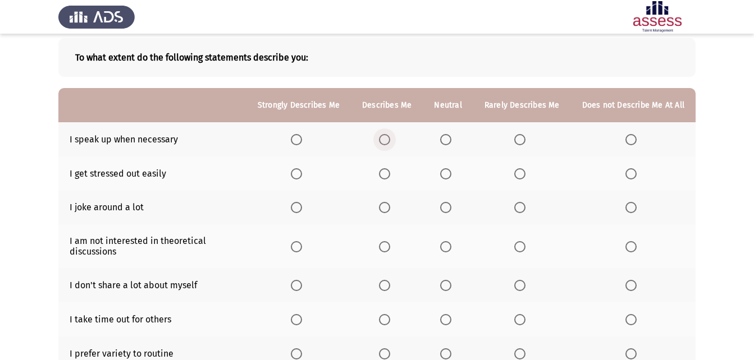
click at [390, 139] on span "Select an option" at bounding box center [384, 139] width 11 height 11
click at [390, 139] on input "Select an option" at bounding box center [384, 139] width 11 height 11
click at [519, 173] on span "Select an option" at bounding box center [519, 173] width 11 height 11
click at [519, 173] on input "Select an option" at bounding box center [519, 173] width 11 height 11
click at [389, 205] on span "Select an option" at bounding box center [384, 207] width 11 height 11
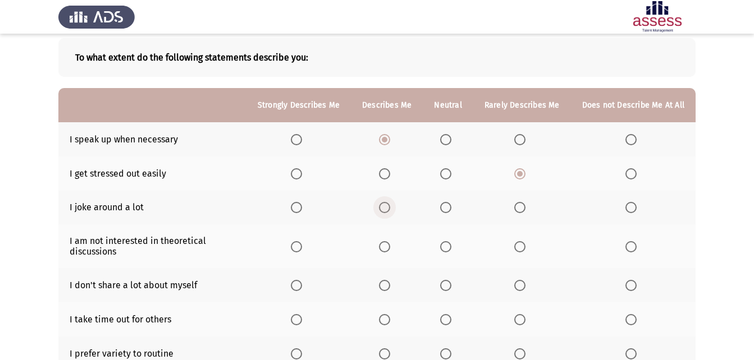
click at [389, 205] on input "Select an option" at bounding box center [384, 207] width 11 height 11
click at [521, 244] on span "Select an option" at bounding box center [519, 246] width 11 height 11
click at [521, 244] on input "Select an option" at bounding box center [519, 246] width 11 height 11
click at [524, 285] on span "Select an option" at bounding box center [519, 285] width 11 height 11
click at [524, 285] on input "Select an option" at bounding box center [519, 285] width 11 height 11
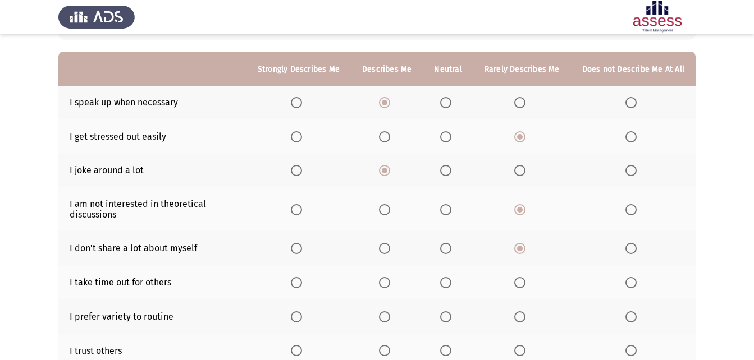
scroll to position [112, 0]
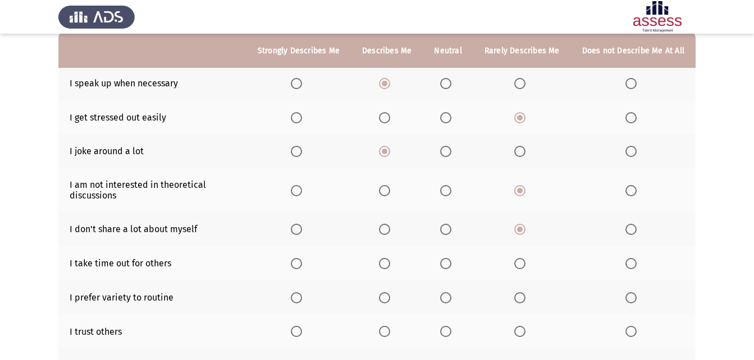
click at [521, 263] on span "Select an option" at bounding box center [519, 263] width 11 height 11
click at [521, 263] on input "Select an option" at bounding box center [519, 263] width 11 height 11
click at [519, 296] on span "Select an option" at bounding box center [519, 297] width 11 height 11
click at [519, 296] on input "Select an option" at bounding box center [519, 297] width 11 height 11
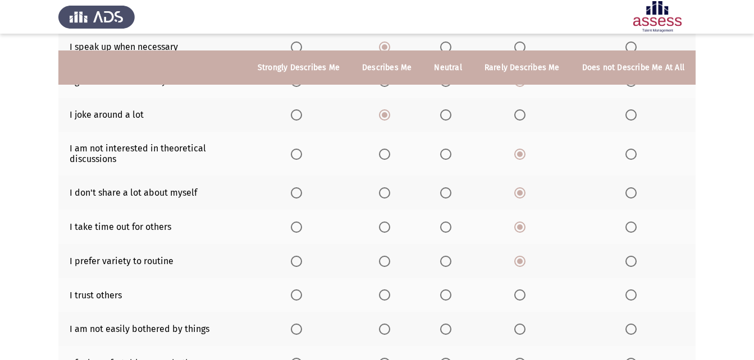
scroll to position [168, 0]
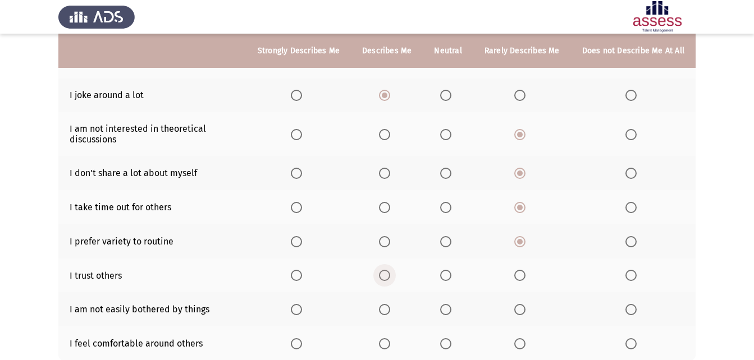
click at [387, 273] on span "Select an option" at bounding box center [384, 275] width 11 height 11
click at [387, 273] on input "Select an option" at bounding box center [384, 275] width 11 height 11
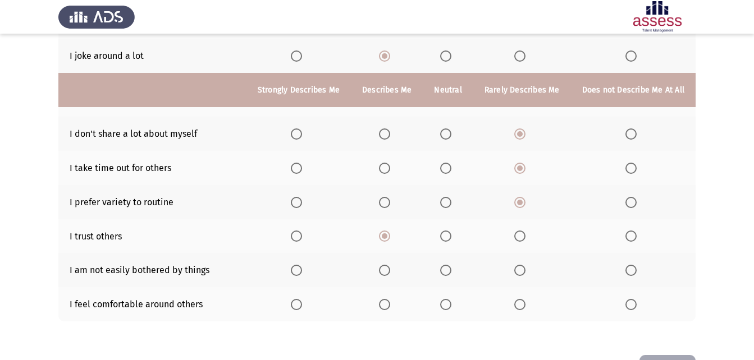
scroll to position [247, 0]
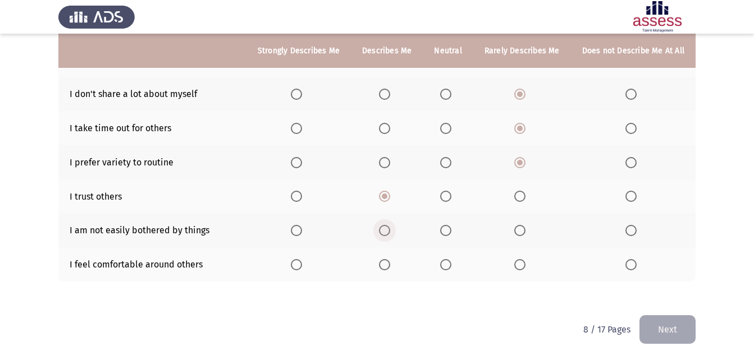
click at [390, 231] on span "Select an option" at bounding box center [384, 230] width 11 height 11
click at [390, 231] on input "Select an option" at bounding box center [384, 230] width 11 height 11
click at [389, 265] on span "Select an option" at bounding box center [384, 264] width 11 height 11
click at [389, 265] on input "Select an option" at bounding box center [384, 264] width 11 height 11
click at [667, 332] on button "Next" at bounding box center [667, 329] width 56 height 29
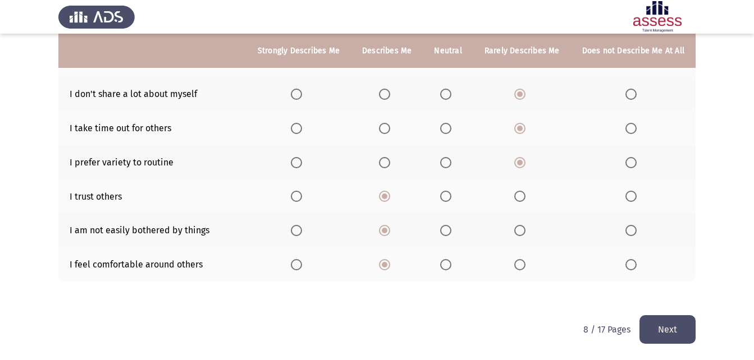
scroll to position [0, 0]
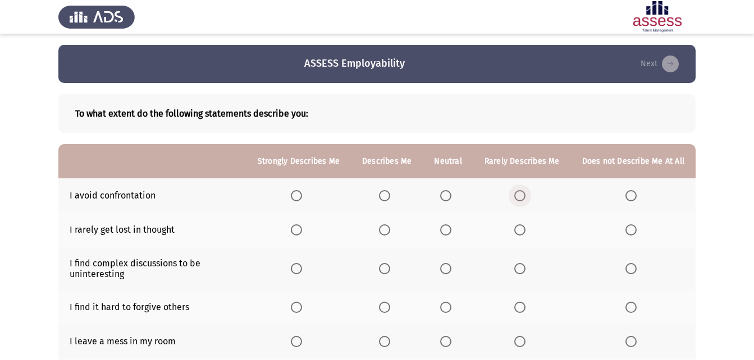
click at [519, 195] on span "Select an option" at bounding box center [519, 195] width 11 height 11
click at [519, 195] on input "Select an option" at bounding box center [519, 195] width 11 height 11
click at [389, 227] on span "Select an option" at bounding box center [384, 229] width 11 height 11
click at [389, 227] on input "Select an option" at bounding box center [384, 229] width 11 height 11
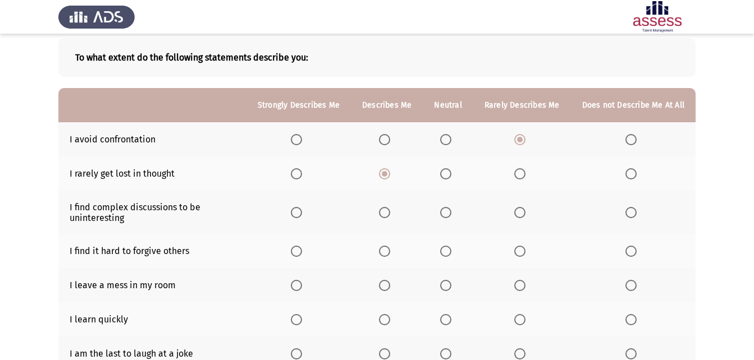
click at [385, 250] on span "Select an option" at bounding box center [384, 251] width 11 height 11
click at [385, 250] on input "Select an option" at bounding box center [384, 251] width 11 height 11
click at [450, 214] on span "Select an option" at bounding box center [445, 212] width 11 height 11
click at [450, 214] on input "Select an option" at bounding box center [445, 212] width 11 height 11
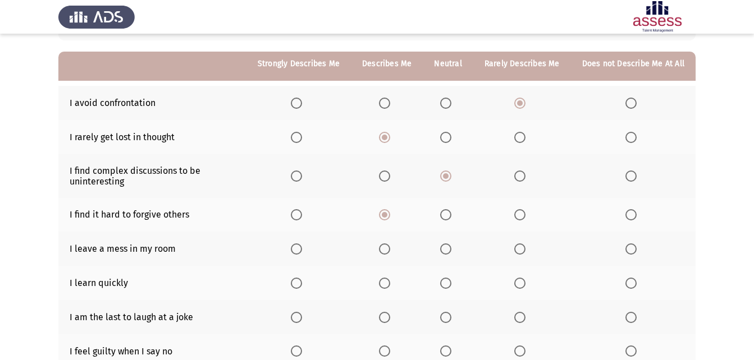
scroll to position [112, 0]
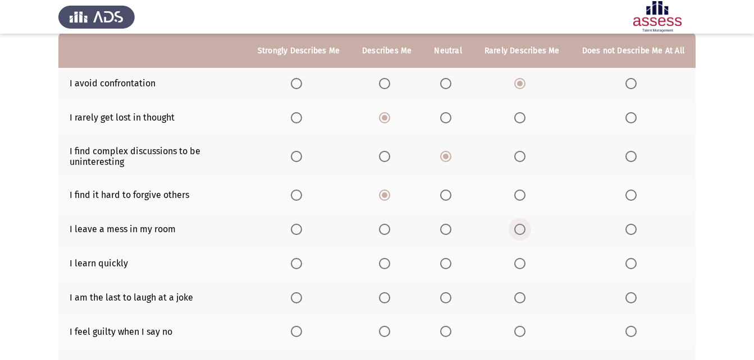
click at [521, 226] on span "Select an option" at bounding box center [519, 229] width 11 height 11
click at [521, 226] on input "Select an option" at bounding box center [519, 229] width 11 height 11
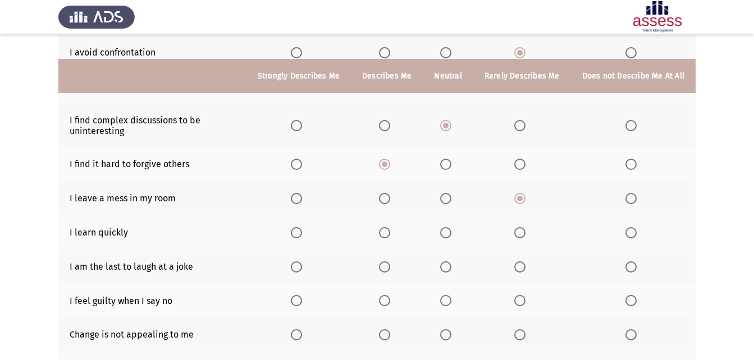
scroll to position [168, 0]
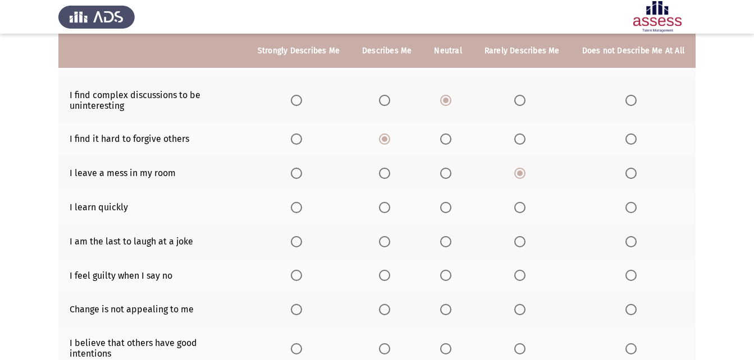
click at [302, 208] on span "Select an option" at bounding box center [296, 207] width 11 height 11
click at [302, 208] on input "Select an option" at bounding box center [296, 207] width 11 height 11
click at [387, 238] on span "Select an option" at bounding box center [384, 241] width 11 height 11
click at [387, 238] on input "Select an option" at bounding box center [384, 241] width 11 height 11
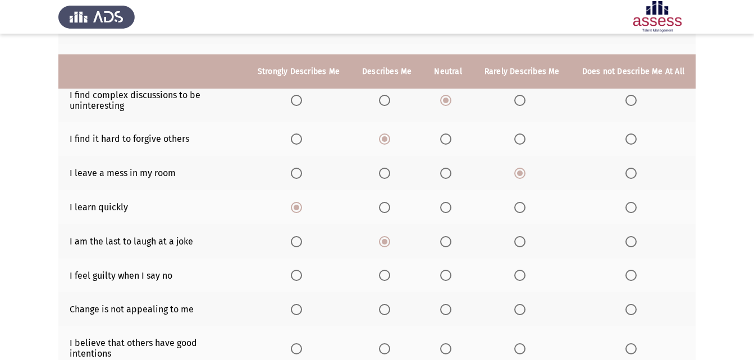
scroll to position [224, 0]
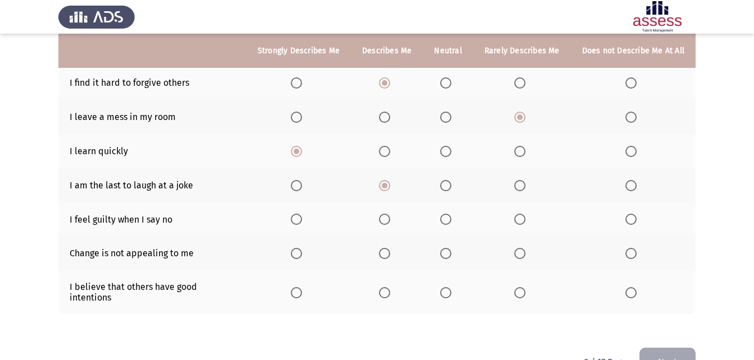
click at [522, 218] on span "Select an option" at bounding box center [519, 219] width 11 height 11
click at [522, 218] on input "Select an option" at bounding box center [519, 219] width 11 height 11
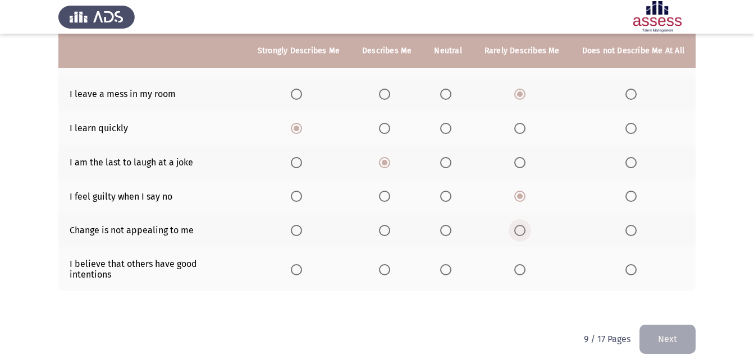
click at [525, 235] on span "Select an option" at bounding box center [519, 230] width 11 height 11
click at [525, 235] on input "Select an option" at bounding box center [519, 230] width 11 height 11
click at [386, 264] on span "Select an option" at bounding box center [384, 269] width 11 height 11
click at [386, 264] on input "Select an option" at bounding box center [384, 269] width 11 height 11
click at [672, 327] on button "Next" at bounding box center [667, 339] width 56 height 29
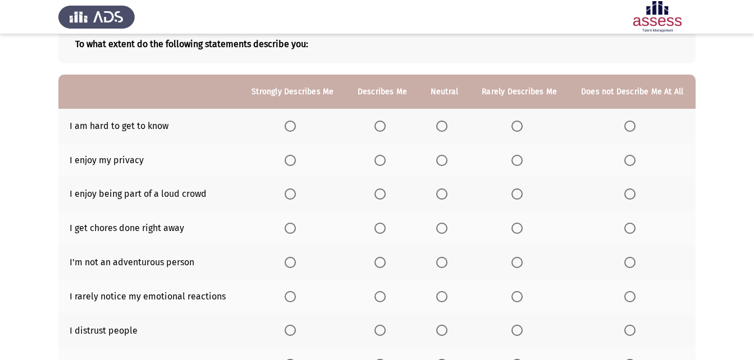
scroll to position [13, 0]
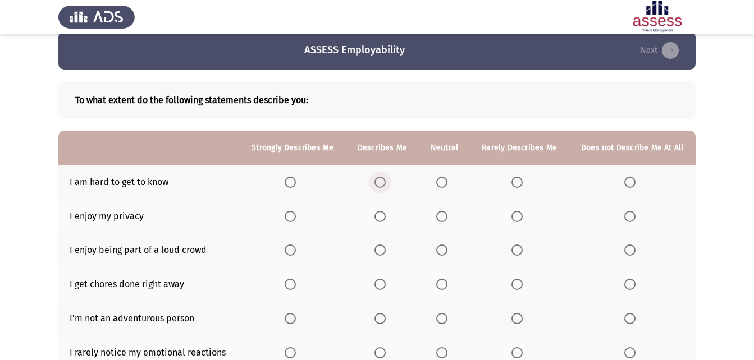
click at [380, 178] on span "Select an option" at bounding box center [379, 182] width 11 height 11
click at [380, 178] on input "Select an option" at bounding box center [379, 182] width 11 height 11
click at [447, 179] on span "Select an option" at bounding box center [441, 182] width 11 height 11
click at [447, 179] on input "Select an option" at bounding box center [441, 182] width 11 height 11
click at [524, 214] on label "Select an option" at bounding box center [519, 216] width 16 height 11
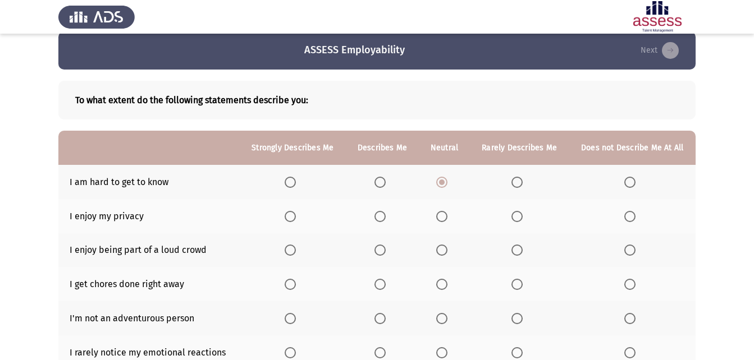
click at [522, 214] on input "Select an option" at bounding box center [516, 216] width 11 height 11
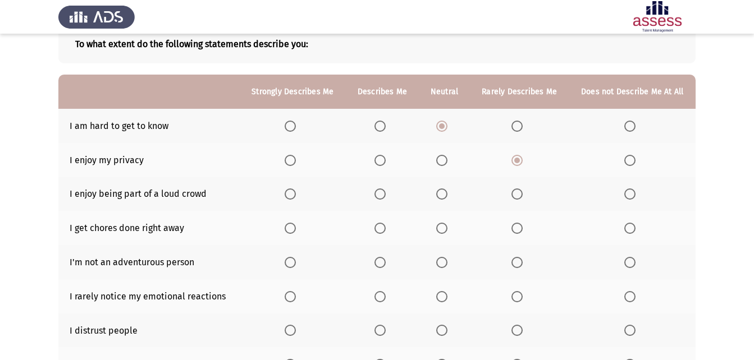
click at [383, 196] on span "Select an option" at bounding box center [379, 194] width 11 height 11
click at [383, 196] on input "Select an option" at bounding box center [379, 194] width 11 height 11
click at [383, 230] on span "Select an option" at bounding box center [379, 228] width 11 height 11
click at [383, 230] on input "Select an option" at bounding box center [379, 228] width 11 height 11
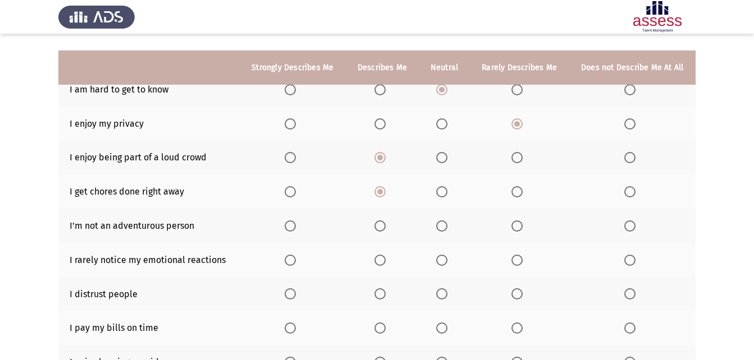
scroll to position [126, 0]
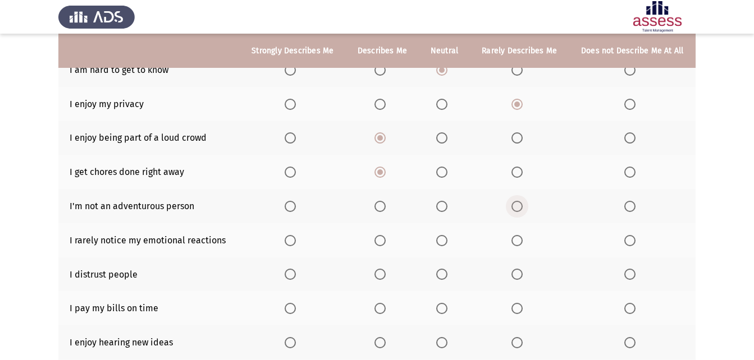
click at [517, 201] on span "Select an option" at bounding box center [516, 206] width 11 height 11
click at [517, 201] on input "Select an option" at bounding box center [516, 206] width 11 height 11
click at [442, 241] on span "Select an option" at bounding box center [441, 240] width 11 height 11
click at [442, 241] on input "Select an option" at bounding box center [441, 240] width 11 height 11
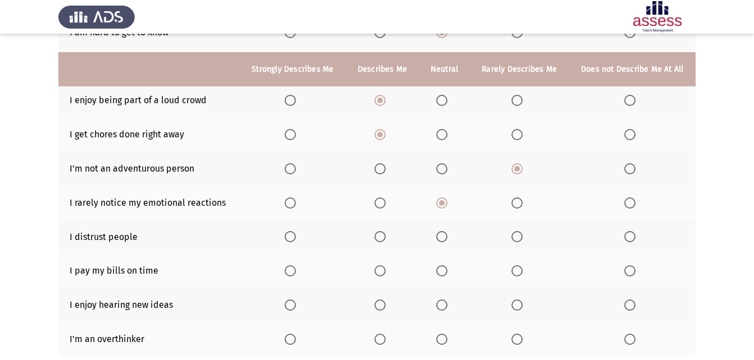
scroll to position [182, 0]
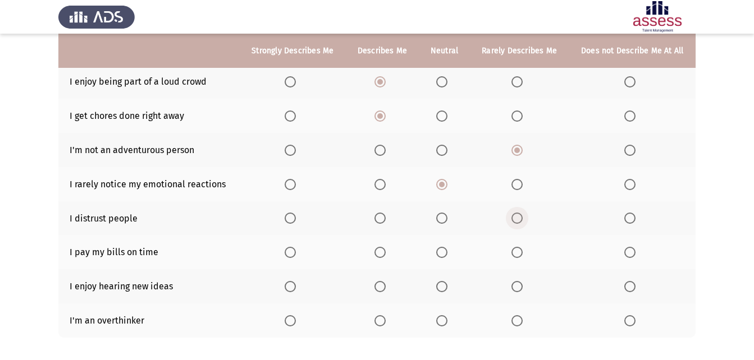
click at [511, 216] on span "Select an option" at bounding box center [516, 218] width 11 height 11
click at [511, 216] on input "Select an option" at bounding box center [516, 218] width 11 height 11
click at [444, 254] on span "Select an option" at bounding box center [441, 252] width 11 height 11
click at [444, 254] on input "Select an option" at bounding box center [441, 252] width 11 height 11
click at [519, 254] on span "Select an option" at bounding box center [516, 252] width 11 height 11
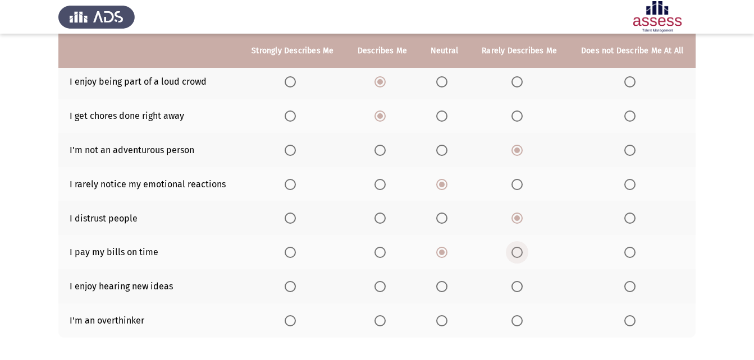
click at [519, 254] on input "Select an option" at bounding box center [516, 252] width 11 height 11
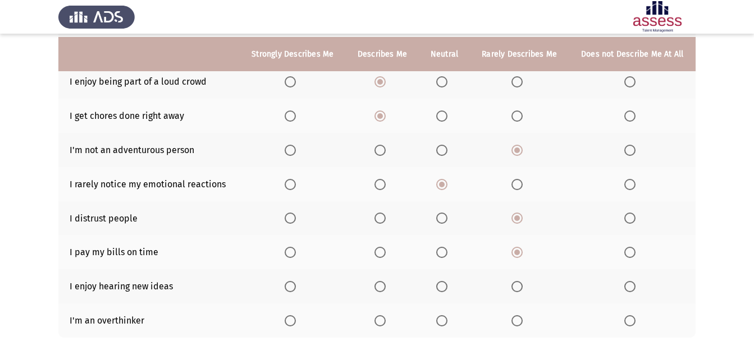
scroll to position [238, 0]
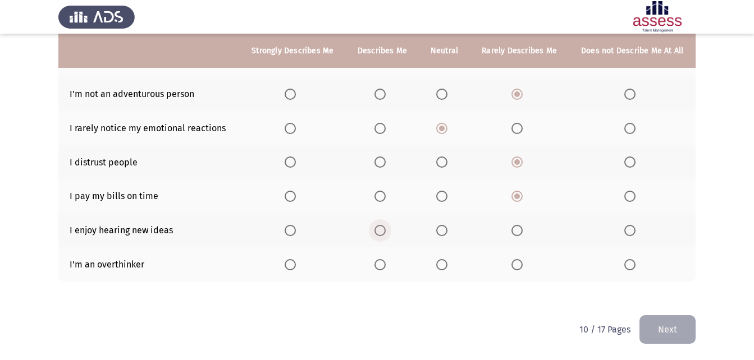
click at [382, 232] on span "Select an option" at bounding box center [379, 230] width 11 height 11
click at [382, 232] on input "Select an option" at bounding box center [379, 230] width 11 height 11
click at [443, 264] on span "Select an option" at bounding box center [441, 264] width 11 height 11
click at [443, 264] on input "Select an option" at bounding box center [441, 264] width 11 height 11
click at [674, 333] on button "Next" at bounding box center [667, 329] width 56 height 29
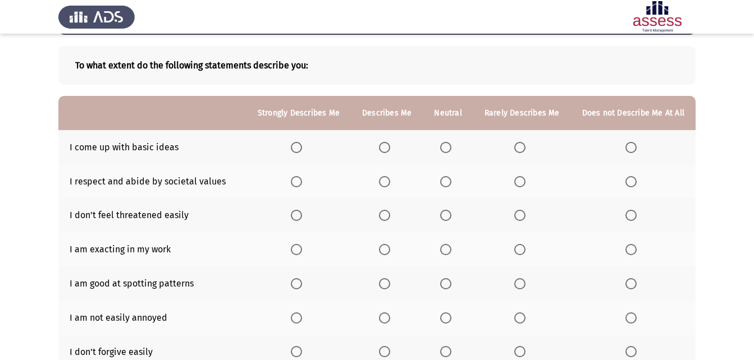
scroll to position [23, 0]
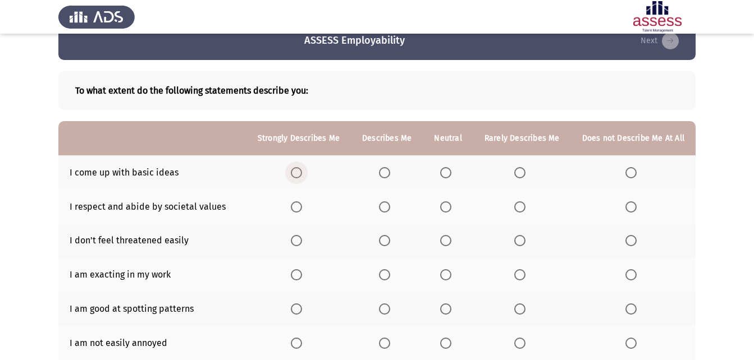
click at [302, 171] on span "Select an option" at bounding box center [296, 172] width 11 height 11
click at [302, 171] on input "Select an option" at bounding box center [296, 172] width 11 height 11
click at [297, 212] on span "Select an option" at bounding box center [296, 206] width 11 height 11
click at [297, 212] on input "Select an option" at bounding box center [296, 206] width 11 height 11
click at [390, 235] on span "Select an option" at bounding box center [384, 240] width 11 height 11
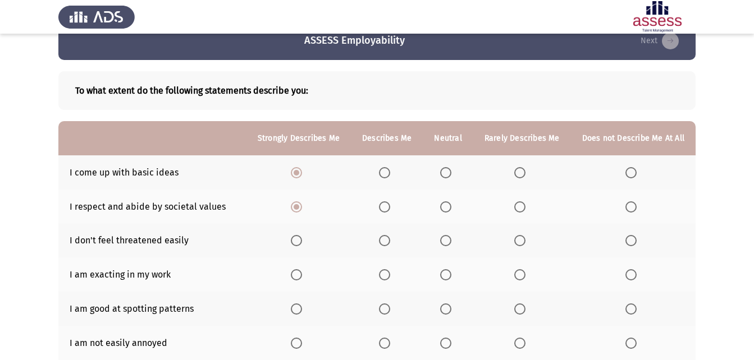
click at [390, 235] on input "Select an option" at bounding box center [384, 240] width 11 height 11
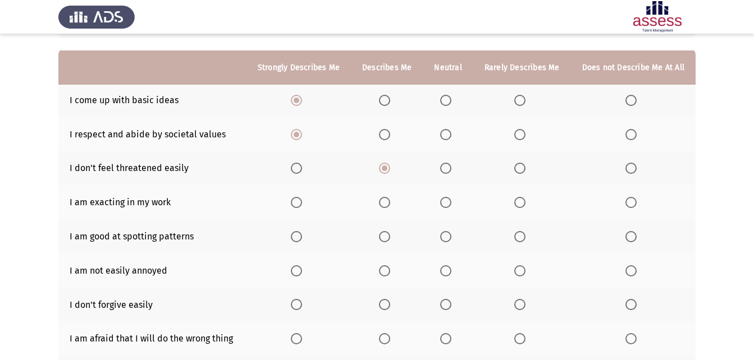
scroll to position [112, 0]
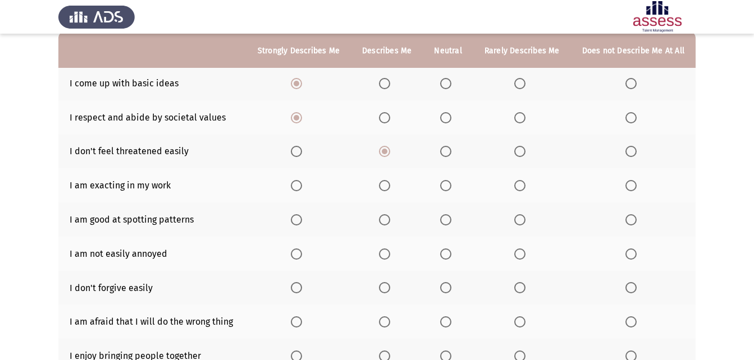
click at [300, 179] on th at bounding box center [298, 185] width 104 height 34
click at [302, 187] on span "Select an option" at bounding box center [296, 185] width 11 height 11
click at [302, 187] on input "Select an option" at bounding box center [296, 185] width 11 height 11
click at [385, 219] on span "Select an option" at bounding box center [384, 219] width 11 height 11
click at [385, 219] on input "Select an option" at bounding box center [384, 219] width 11 height 11
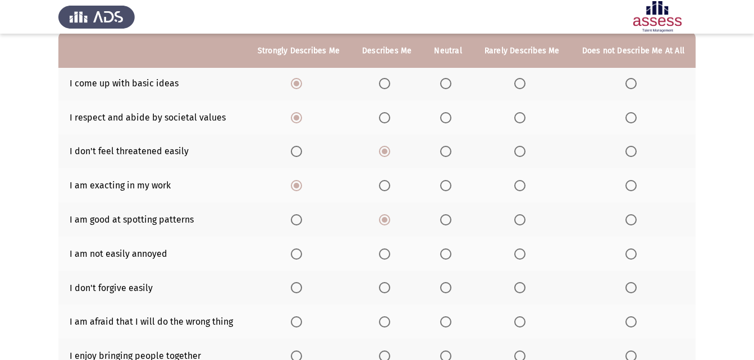
click at [444, 223] on span "Select an option" at bounding box center [445, 219] width 11 height 11
click at [444, 223] on input "Select an option" at bounding box center [445, 219] width 11 height 11
click at [390, 252] on span "Select an option" at bounding box center [384, 254] width 11 height 11
click at [390, 252] on input "Select an option" at bounding box center [384, 254] width 11 height 11
click at [390, 290] on span "Select an option" at bounding box center [384, 287] width 11 height 11
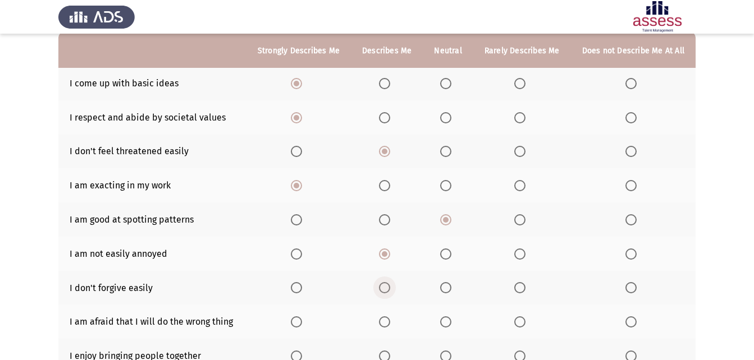
click at [390, 290] on input "Select an option" at bounding box center [384, 287] width 11 height 11
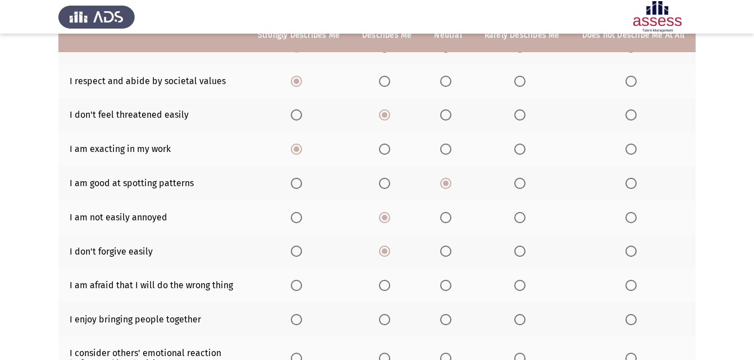
scroll to position [168, 0]
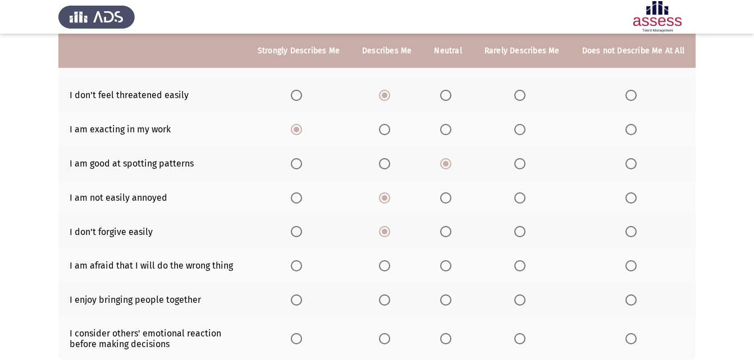
click at [449, 265] on span "Select an option" at bounding box center [445, 265] width 11 height 11
click at [449, 265] on input "Select an option" at bounding box center [445, 265] width 11 height 11
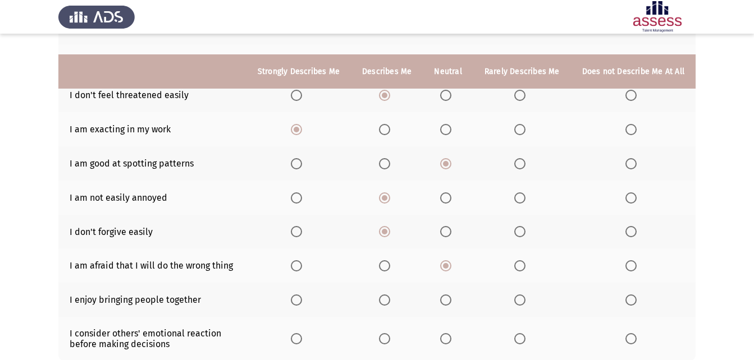
scroll to position [224, 0]
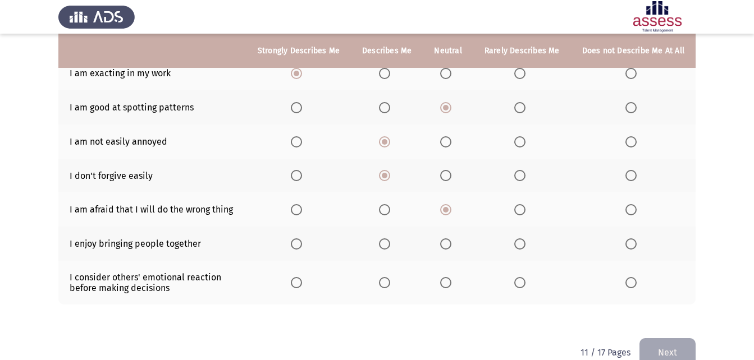
click at [384, 242] on span "Select an option" at bounding box center [384, 243] width 11 height 11
click at [384, 242] on input "Select an option" at bounding box center [384, 243] width 11 height 11
click at [444, 283] on span "Select an option" at bounding box center [445, 282] width 11 height 11
click at [444, 283] on input "Select an option" at bounding box center [445, 282] width 11 height 11
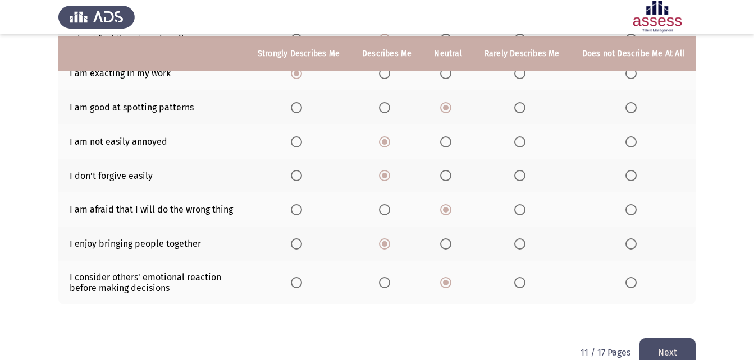
scroll to position [247, 0]
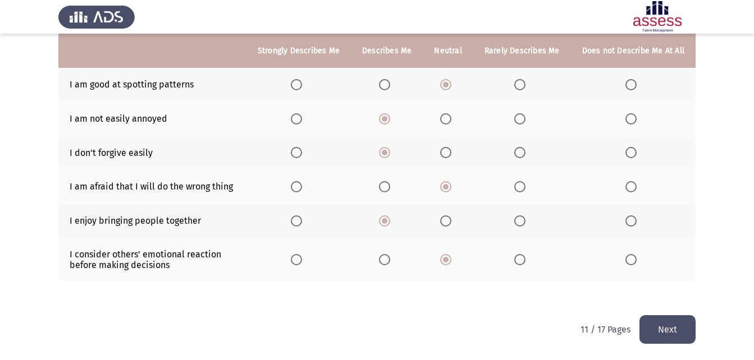
drag, startPoint x: 664, startPoint y: 331, endPoint x: 664, endPoint y: 323, distance: 7.9
click at [664, 330] on button "Next" at bounding box center [667, 329] width 56 height 29
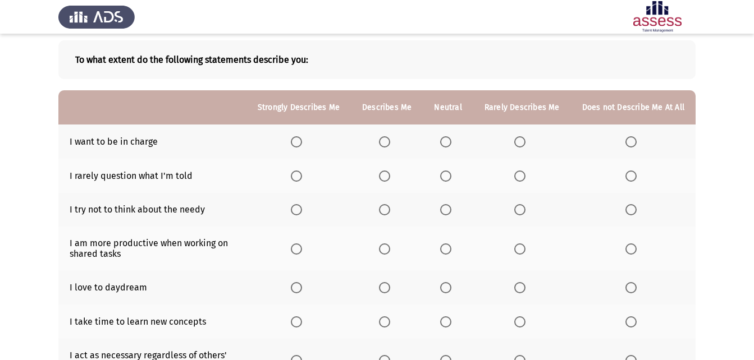
scroll to position [0, 0]
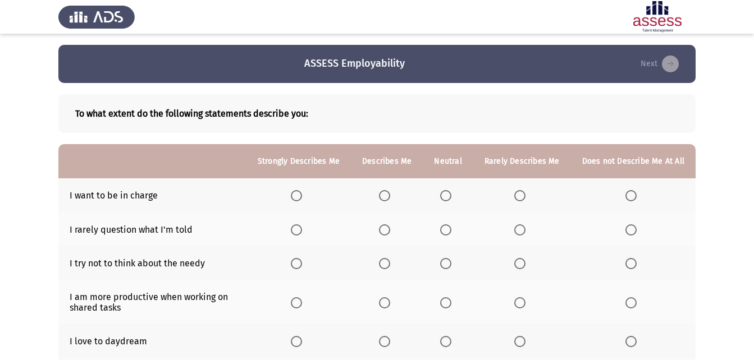
click at [390, 197] on span "Select an option" at bounding box center [384, 195] width 11 height 11
click at [390, 197] on input "Select an option" at bounding box center [384, 195] width 11 height 11
click at [451, 228] on span "Select an option" at bounding box center [445, 229] width 11 height 11
click at [451, 228] on input "Select an option" at bounding box center [445, 229] width 11 height 11
click at [387, 264] on span "Select an option" at bounding box center [384, 263] width 11 height 11
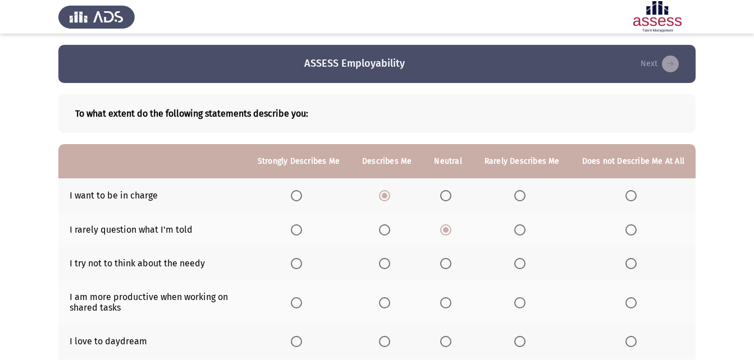
click at [387, 264] on input "Select an option" at bounding box center [384, 263] width 11 height 11
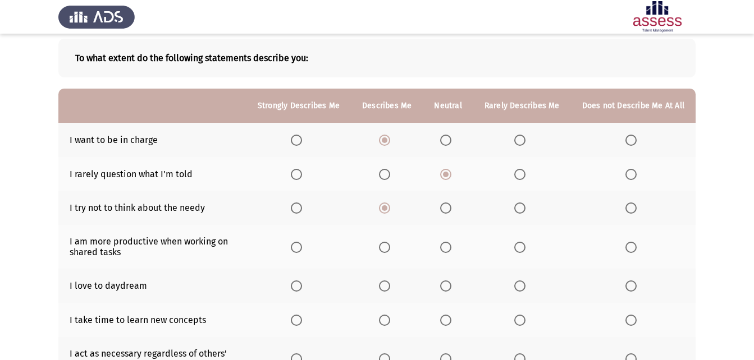
scroll to position [56, 0]
click at [451, 207] on span "Select an option" at bounding box center [445, 207] width 11 height 11
click at [451, 207] on input "Select an option" at bounding box center [445, 207] width 11 height 11
click at [386, 241] on mat-radio-button "Select an option" at bounding box center [387, 247] width 16 height 12
click at [389, 241] on mat-radio-button "Select an option" at bounding box center [387, 247] width 16 height 12
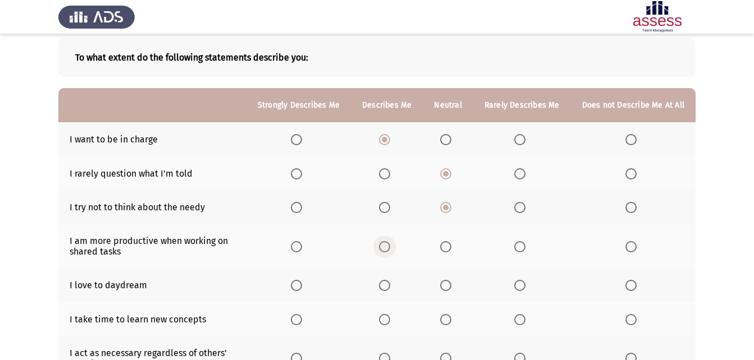
click at [390, 242] on span "Select an option" at bounding box center [384, 246] width 11 height 11
click at [390, 242] on input "Select an option" at bounding box center [384, 246] width 11 height 11
click at [389, 251] on span "Select an option" at bounding box center [384, 246] width 11 height 11
click at [389, 251] on input "Select an option" at bounding box center [384, 246] width 11 height 11
click at [390, 281] on span "Select an option" at bounding box center [384, 285] width 11 height 11
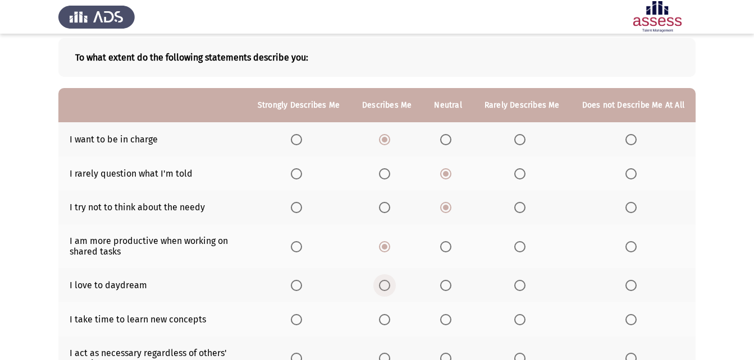
click at [390, 281] on input "Select an option" at bounding box center [384, 285] width 11 height 11
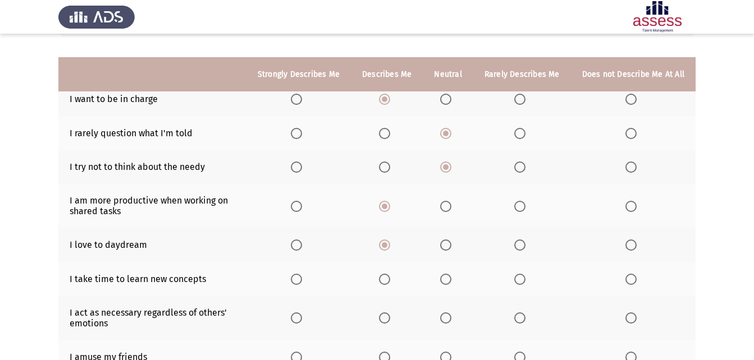
scroll to position [168, 0]
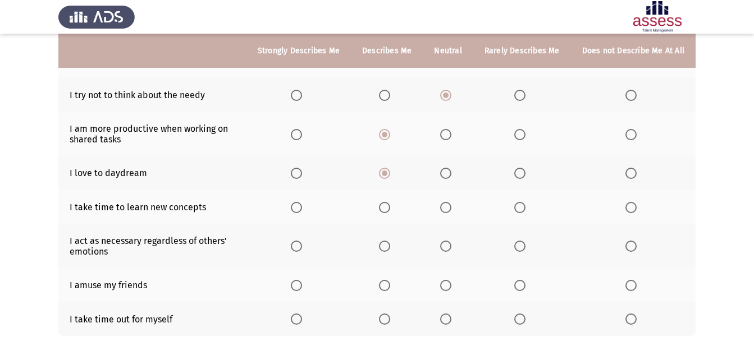
click at [299, 202] on span "Select an option" at bounding box center [296, 207] width 11 height 11
click at [299, 202] on input "Select an option" at bounding box center [296, 207] width 11 height 11
click at [384, 246] on span "Select an option" at bounding box center [384, 246] width 0 height 0
click at [388, 246] on input "Select an option" at bounding box center [384, 246] width 11 height 11
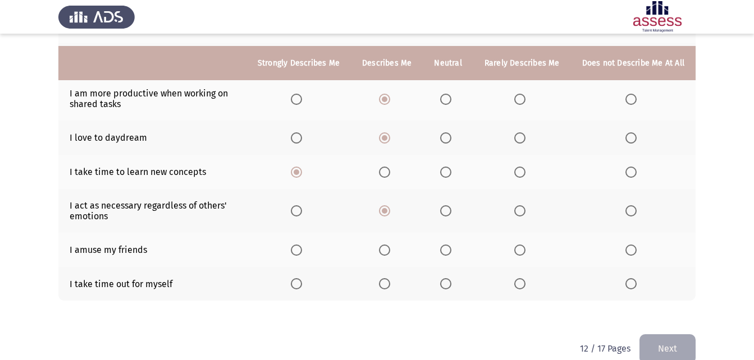
scroll to position [223, 0]
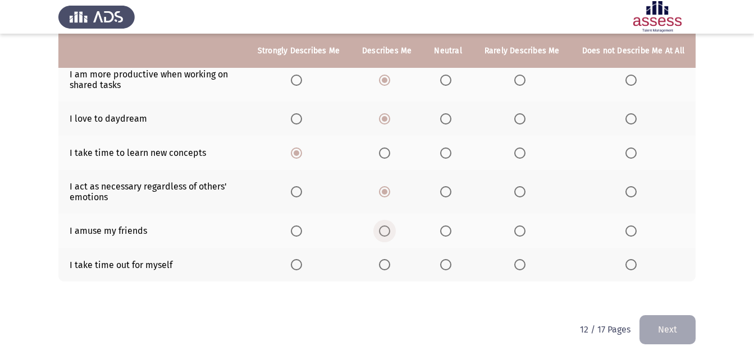
click at [390, 232] on span "Select an option" at bounding box center [384, 231] width 11 height 11
click at [390, 232] on input "Select an option" at bounding box center [384, 231] width 11 height 11
click at [388, 269] on span "Select an option" at bounding box center [384, 264] width 11 height 11
click at [388, 269] on input "Select an option" at bounding box center [384, 264] width 11 height 11
click at [658, 333] on button "Next" at bounding box center [667, 329] width 56 height 29
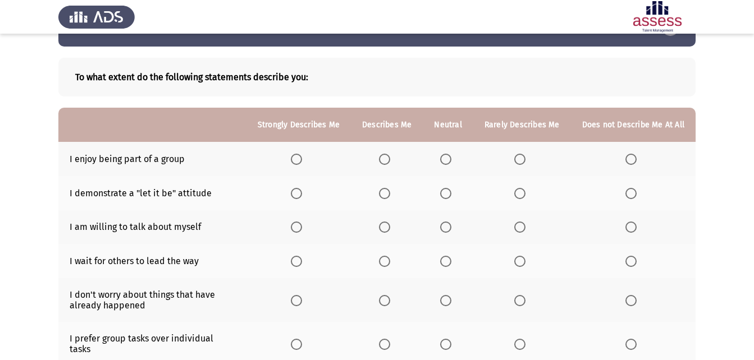
scroll to position [56, 0]
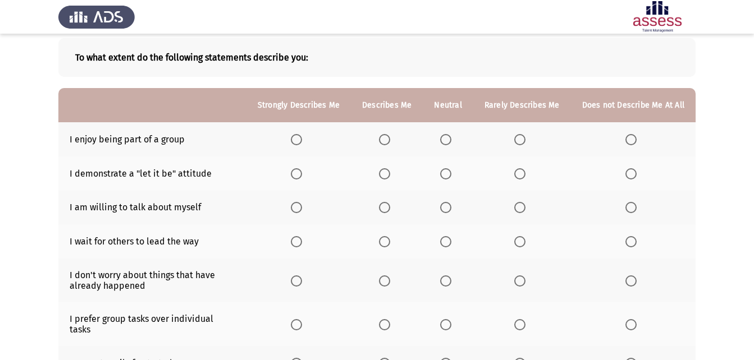
click at [387, 135] on span "Select an option" at bounding box center [384, 139] width 11 height 11
click at [387, 135] on input "Select an option" at bounding box center [384, 139] width 11 height 11
click at [446, 174] on span "Select an option" at bounding box center [446, 174] width 0 height 0
click at [448, 173] on input "Select an option" at bounding box center [445, 173] width 11 height 11
click at [444, 209] on span "Select an option" at bounding box center [445, 207] width 11 height 11
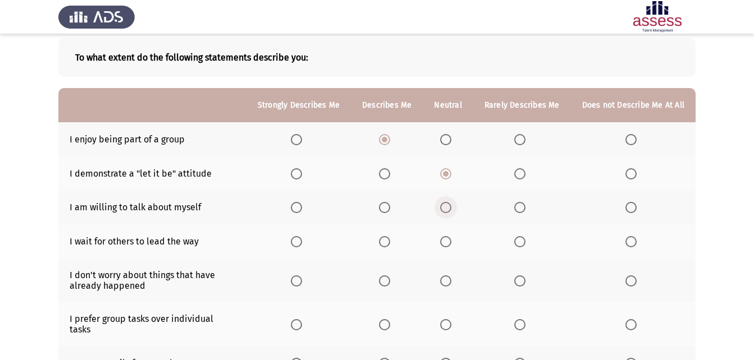
click at [444, 209] on input "Select an option" at bounding box center [445, 207] width 11 height 11
click at [385, 244] on span "Select an option" at bounding box center [384, 241] width 11 height 11
click at [385, 244] on input "Select an option" at bounding box center [384, 241] width 11 height 11
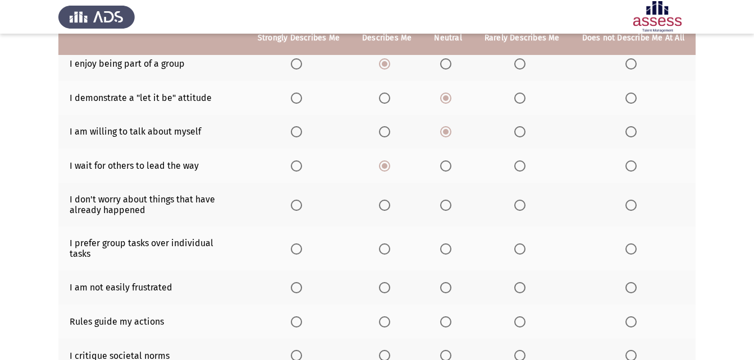
scroll to position [112, 0]
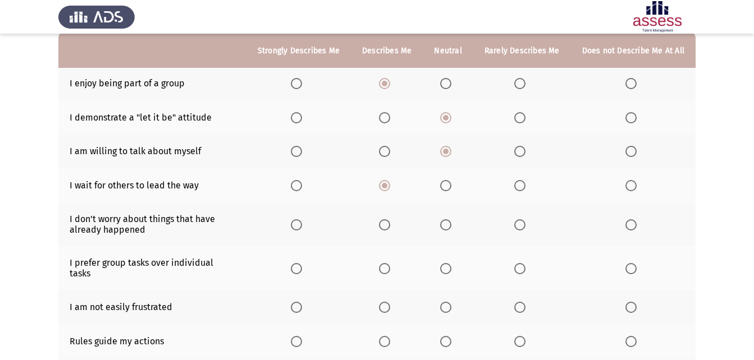
click at [520, 226] on span "Select an option" at bounding box center [519, 224] width 11 height 11
click at [520, 226] on input "Select an option" at bounding box center [519, 224] width 11 height 11
click at [524, 268] on span "Select an option" at bounding box center [519, 268] width 11 height 11
click at [524, 268] on input "Select an option" at bounding box center [519, 268] width 11 height 11
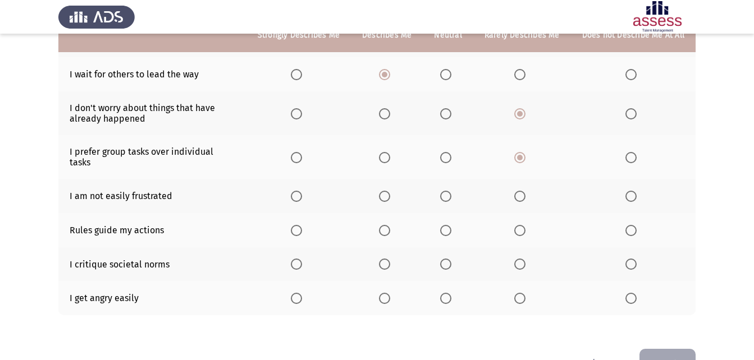
scroll to position [224, 0]
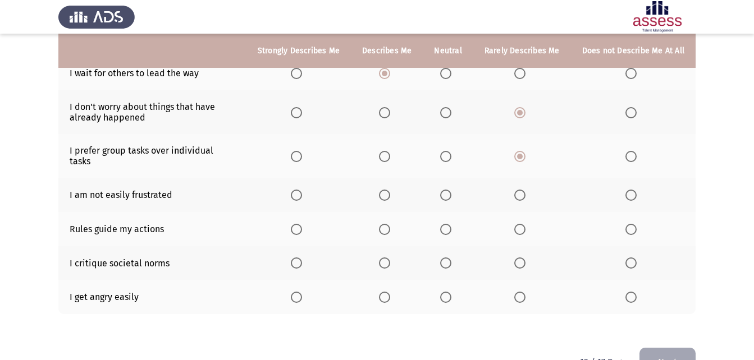
click at [521, 190] on span "Select an option" at bounding box center [519, 195] width 11 height 11
click at [521, 190] on input "Select an option" at bounding box center [519, 195] width 11 height 11
click at [384, 230] on span "Select an option" at bounding box center [384, 230] width 0 height 0
click at [389, 224] on input "Select an option" at bounding box center [384, 229] width 11 height 11
click at [448, 258] on span "Select an option" at bounding box center [445, 263] width 11 height 11
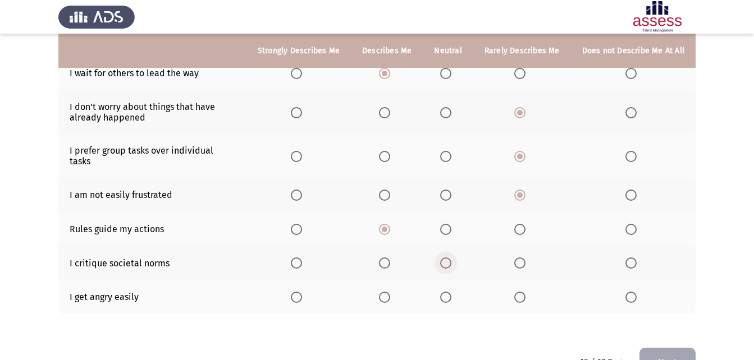
click at [448, 258] on input "Select an option" at bounding box center [445, 263] width 11 height 11
click at [629, 292] on span "Select an option" at bounding box center [630, 297] width 11 height 11
click at [629, 292] on input "Select an option" at bounding box center [630, 297] width 11 height 11
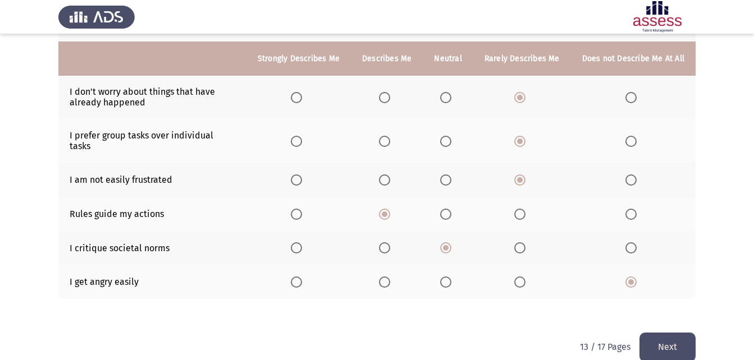
scroll to position [247, 0]
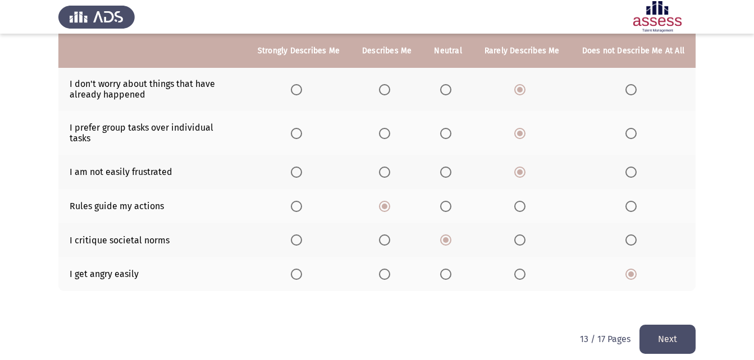
click at [667, 327] on button "Next" at bounding box center [667, 339] width 56 height 29
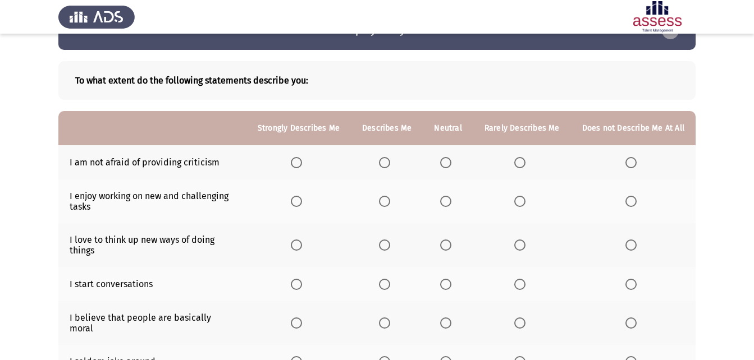
scroll to position [0, 0]
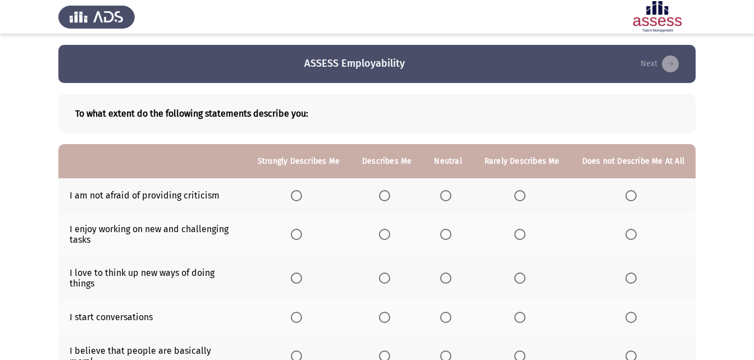
click at [448, 192] on span "Select an option" at bounding box center [445, 195] width 11 height 11
click at [448, 192] on input "Select an option" at bounding box center [445, 195] width 11 height 11
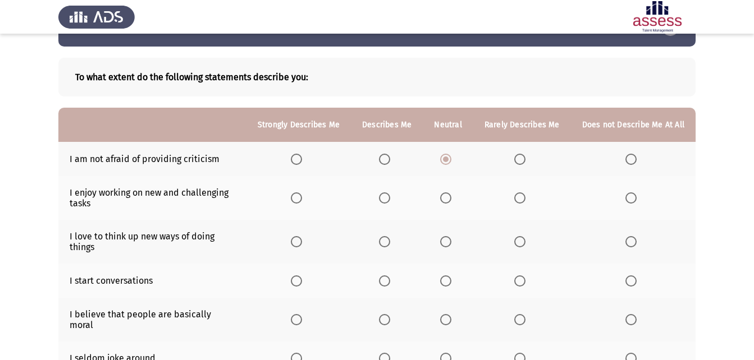
scroll to position [56, 0]
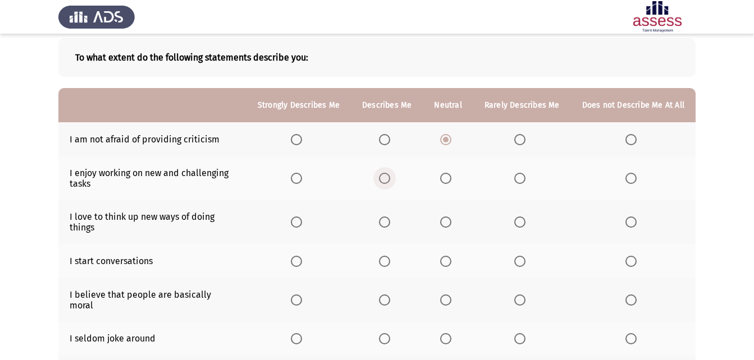
click at [389, 176] on span "Select an option" at bounding box center [384, 178] width 11 height 11
click at [389, 176] on input "Select an option" at bounding box center [384, 178] width 11 height 11
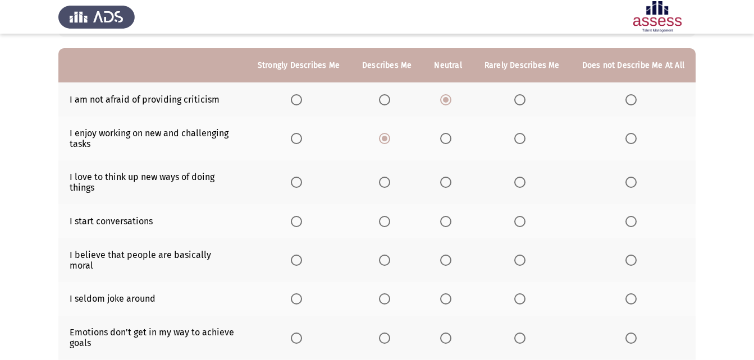
scroll to position [112, 0]
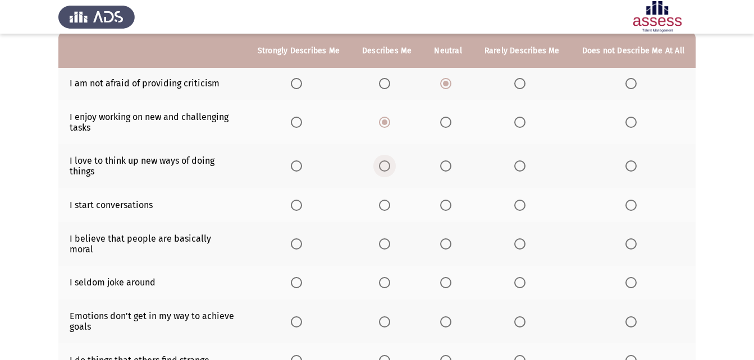
click at [384, 166] on span "Select an option" at bounding box center [384, 166] width 0 height 0
click at [388, 166] on input "Select an option" at bounding box center [384, 165] width 11 height 11
click at [390, 204] on span "Select an option" at bounding box center [384, 205] width 11 height 11
click at [390, 204] on input "Select an option" at bounding box center [384, 205] width 11 height 11
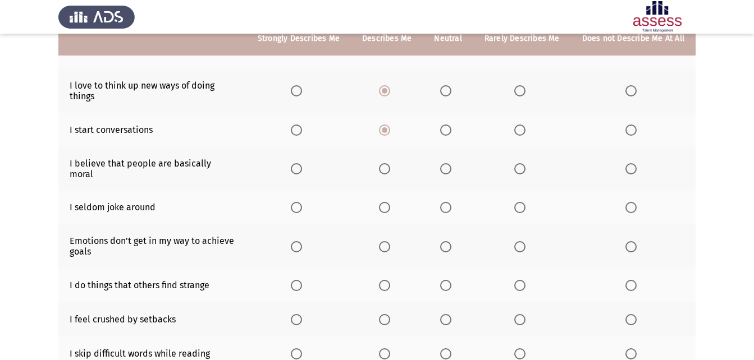
scroll to position [168, 0]
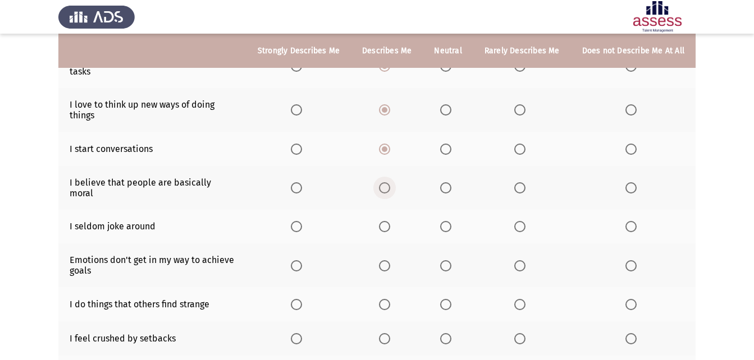
click at [383, 182] on span "Select an option" at bounding box center [384, 187] width 11 height 11
click at [383, 182] on input "Select an option" at bounding box center [384, 187] width 11 height 11
click at [395, 222] on label "Select an option" at bounding box center [387, 226] width 16 height 11
click at [390, 222] on input "Select an option" at bounding box center [384, 226] width 11 height 11
click at [524, 260] on span "Select an option" at bounding box center [519, 265] width 11 height 11
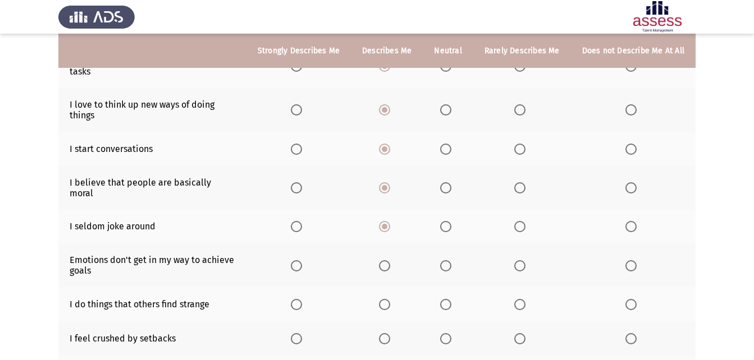
click at [524, 260] on input "Select an option" at bounding box center [519, 265] width 11 height 11
click at [390, 262] on span "Select an option" at bounding box center [384, 265] width 11 height 11
click at [390, 262] on input "Select an option" at bounding box center [384, 265] width 11 height 11
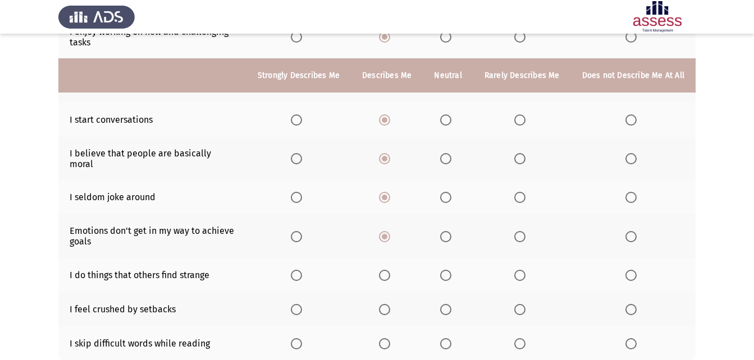
scroll to position [224, 0]
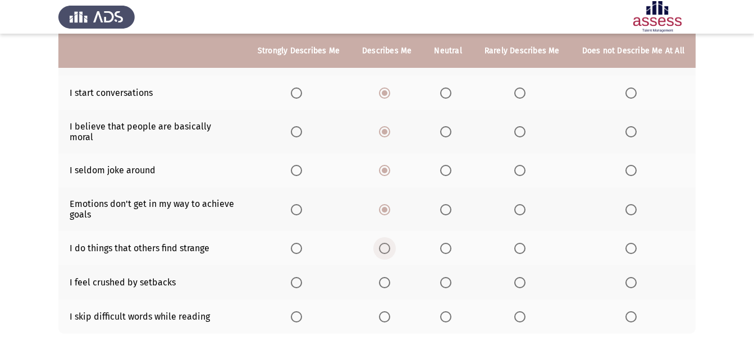
click at [387, 243] on span "Select an option" at bounding box center [384, 248] width 11 height 11
click at [387, 243] on input "Select an option" at bounding box center [384, 248] width 11 height 11
click at [447, 277] on span "Select an option" at bounding box center [445, 282] width 11 height 11
click at [447, 277] on input "Select an option" at bounding box center [445, 282] width 11 height 11
click at [523, 311] on span "Select an option" at bounding box center [519, 316] width 11 height 11
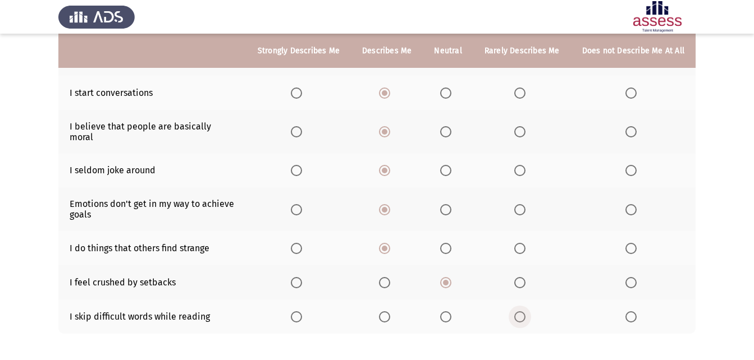
click at [523, 311] on input "Select an option" at bounding box center [519, 316] width 11 height 11
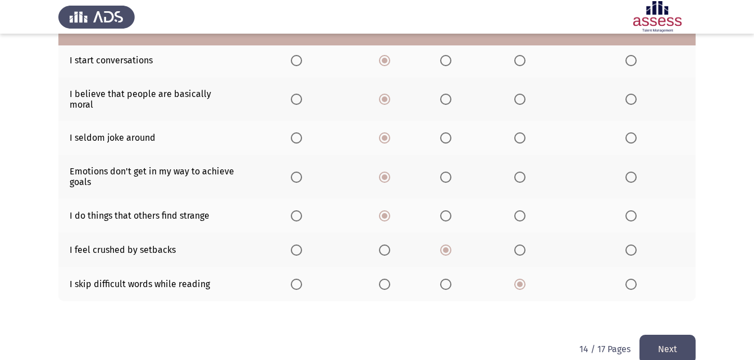
scroll to position [267, 0]
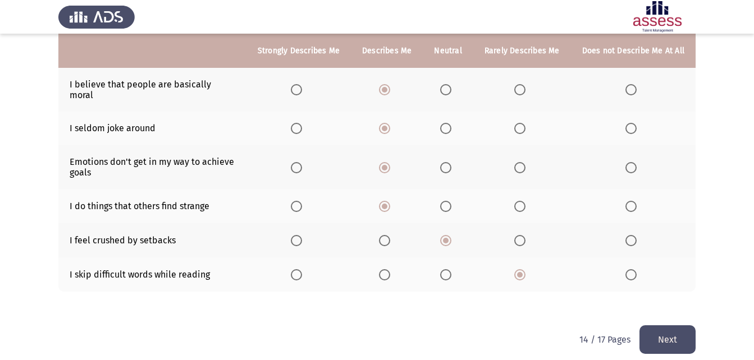
click at [664, 325] on button "Next" at bounding box center [667, 339] width 56 height 29
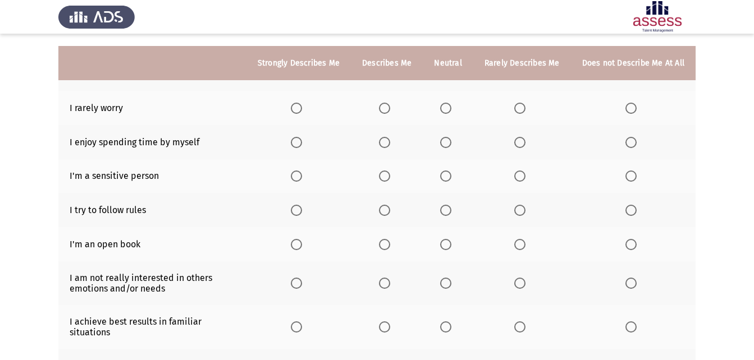
scroll to position [56, 0]
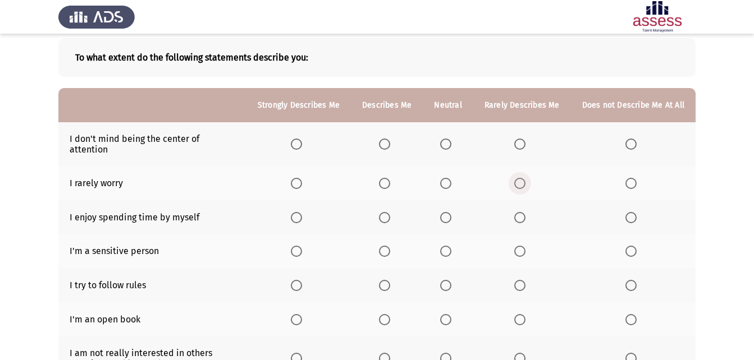
click at [517, 178] on span "Select an option" at bounding box center [519, 183] width 11 height 11
click at [517, 178] on input "Select an option" at bounding box center [519, 183] width 11 height 11
click at [449, 139] on span "Select an option" at bounding box center [445, 144] width 11 height 11
click at [449, 139] on input "Select an option" at bounding box center [445, 144] width 11 height 11
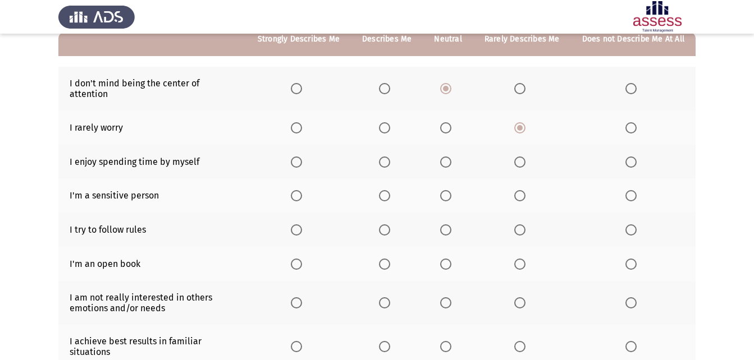
scroll to position [112, 0]
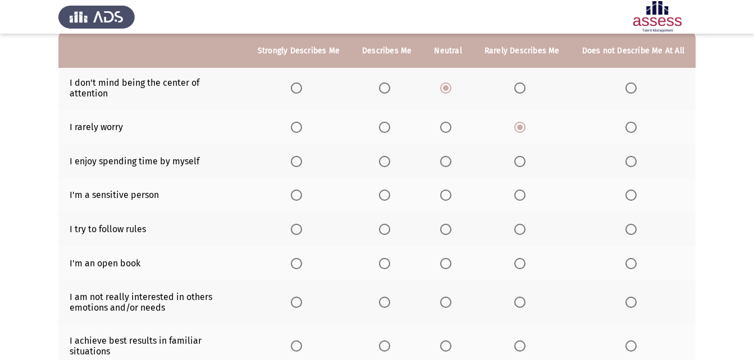
click at [525, 156] on span "Select an option" at bounding box center [519, 161] width 11 height 11
click at [525, 156] on input "Select an option" at bounding box center [519, 161] width 11 height 11
click at [451, 190] on span "Select an option" at bounding box center [445, 195] width 11 height 11
click at [451, 190] on input "Select an option" at bounding box center [445, 195] width 11 height 11
click at [395, 224] on label "Select an option" at bounding box center [387, 229] width 16 height 11
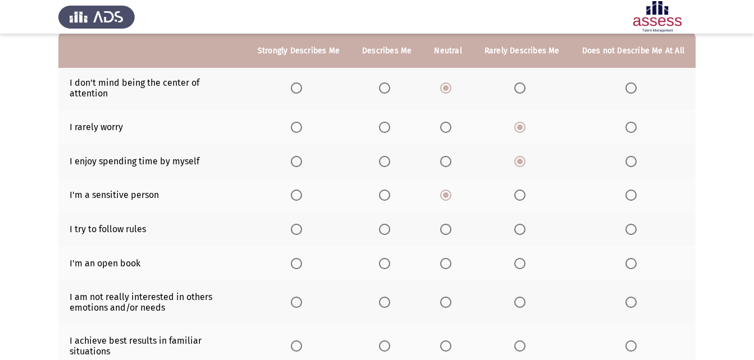
click at [390, 224] on input "Select an option" at bounding box center [384, 229] width 11 height 11
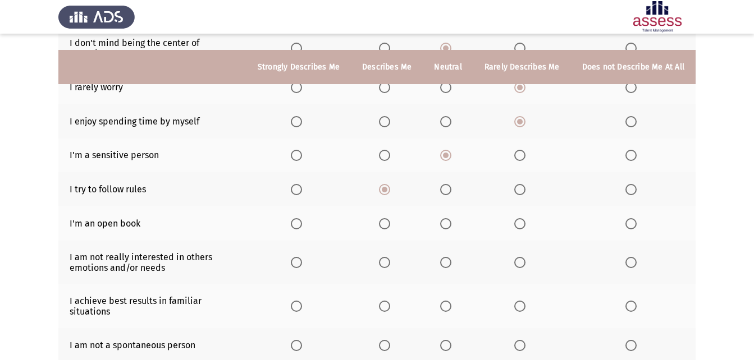
scroll to position [168, 0]
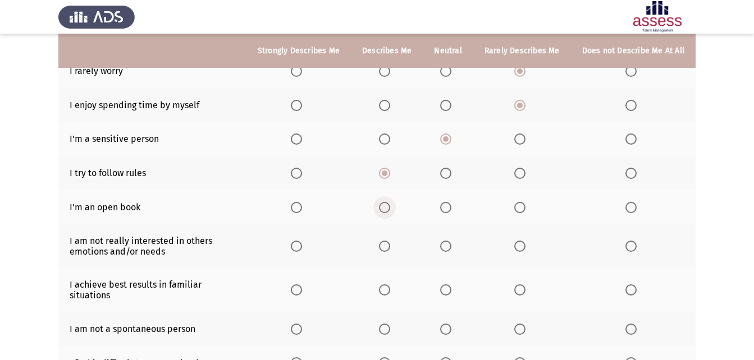
click at [387, 202] on span "Select an option" at bounding box center [384, 207] width 11 height 11
click at [387, 202] on input "Select an option" at bounding box center [384, 207] width 11 height 11
click at [301, 202] on span "Select an option" at bounding box center [296, 207] width 11 height 11
click at [301, 202] on input "Select an option" at bounding box center [296, 207] width 11 height 11
click at [389, 241] on span "Select an option" at bounding box center [384, 246] width 11 height 11
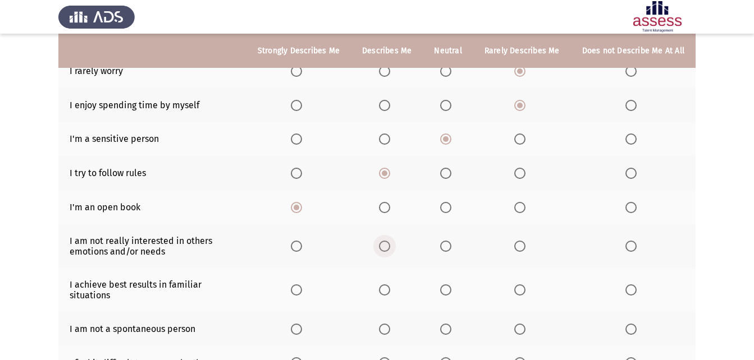
click at [389, 241] on input "Select an option" at bounding box center [384, 246] width 11 height 11
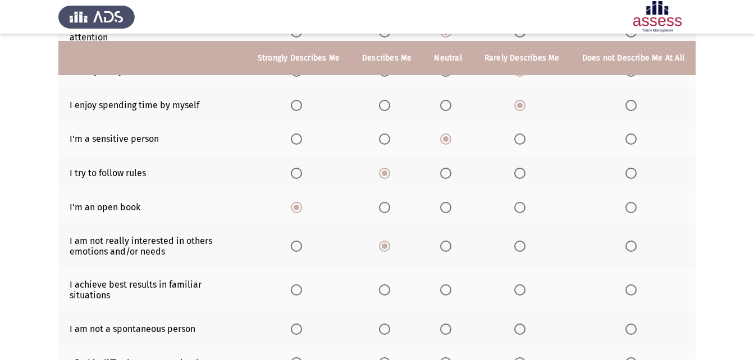
scroll to position [224, 0]
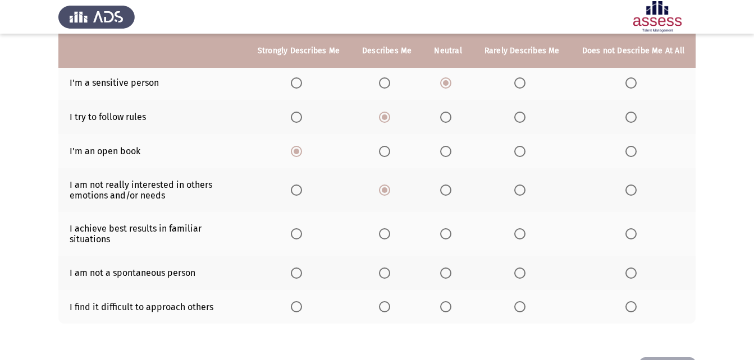
click at [525, 185] on span "Select an option" at bounding box center [519, 190] width 11 height 11
click at [525, 185] on input "Select an option" at bounding box center [519, 190] width 11 height 11
click at [390, 228] on span "Select an option" at bounding box center [384, 233] width 11 height 11
click at [390, 228] on input "Select an option" at bounding box center [384, 233] width 11 height 11
click at [447, 268] on span "Select an option" at bounding box center [445, 273] width 11 height 11
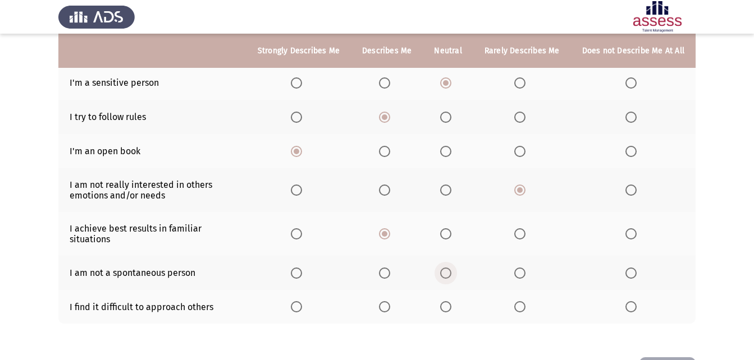
click at [447, 268] on input "Select an option" at bounding box center [445, 273] width 11 height 11
click at [517, 301] on span "Select an option" at bounding box center [519, 306] width 11 height 11
click at [517, 301] on input "Select an option" at bounding box center [519, 306] width 11 height 11
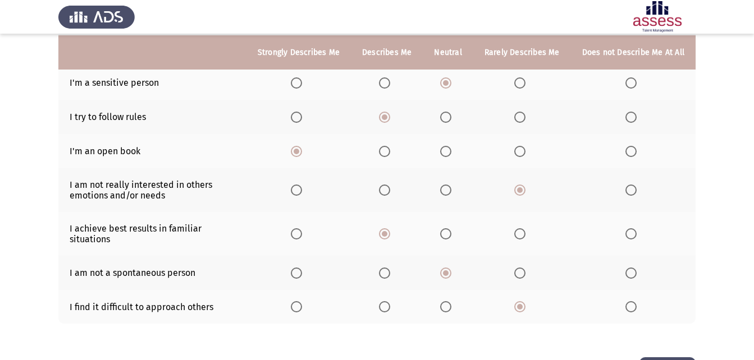
scroll to position [257, 0]
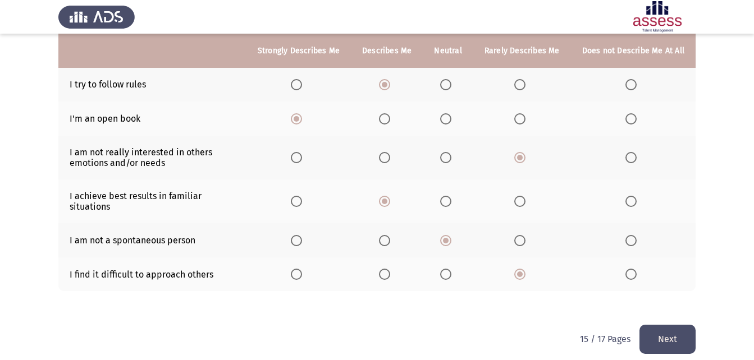
click at [669, 325] on button "Next" at bounding box center [667, 339] width 56 height 29
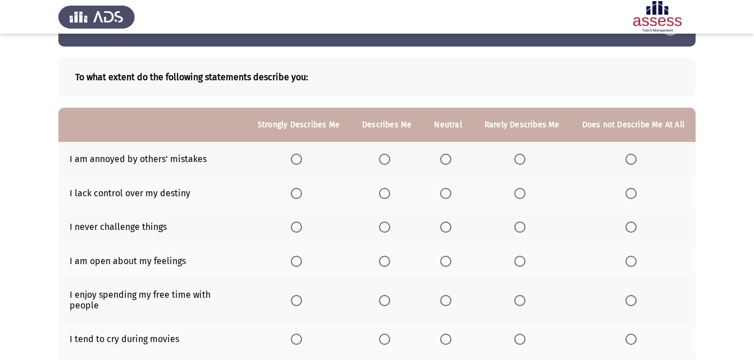
scroll to position [56, 0]
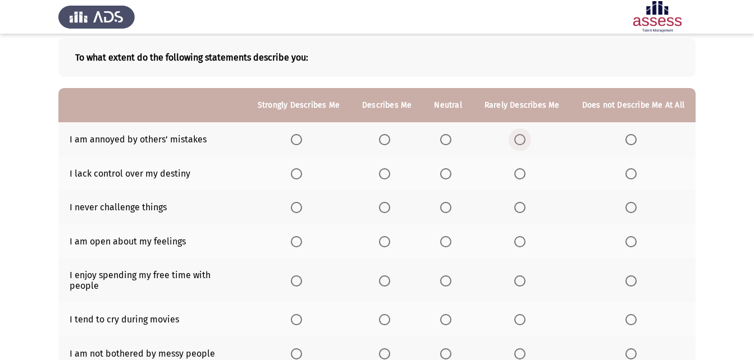
click at [519, 139] on span "Select an option" at bounding box center [519, 139] width 11 height 11
click at [519, 139] on input "Select an option" at bounding box center [519, 139] width 11 height 11
click at [451, 168] on span "Select an option" at bounding box center [445, 173] width 11 height 11
click at [451, 168] on input "Select an option" at bounding box center [445, 173] width 11 height 11
click at [523, 210] on span "Select an option" at bounding box center [519, 207] width 11 height 11
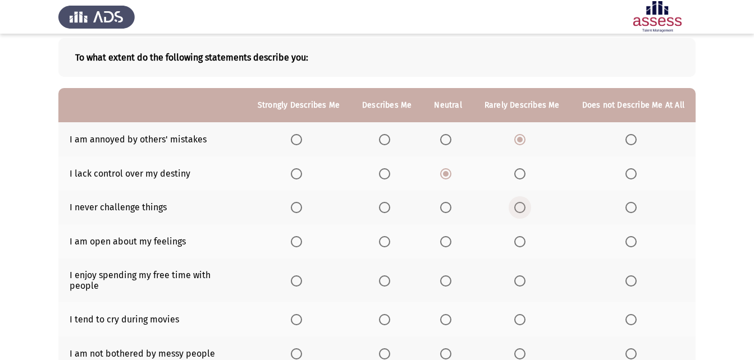
click at [523, 210] on input "Select an option" at bounding box center [519, 207] width 11 height 11
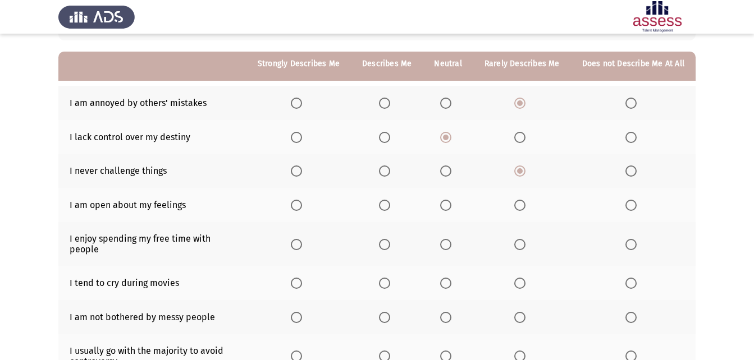
scroll to position [112, 0]
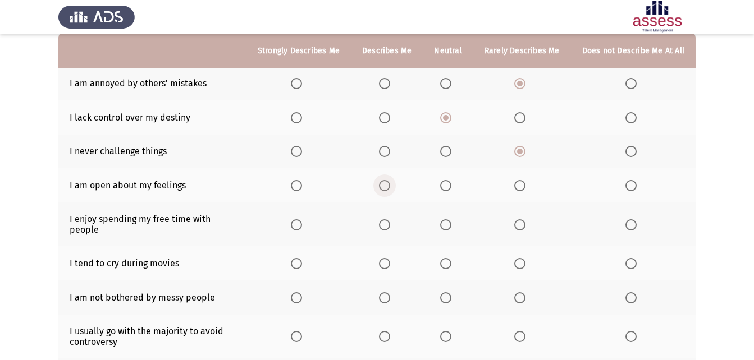
click at [385, 189] on span "Select an option" at bounding box center [384, 185] width 11 height 11
click at [385, 189] on input "Select an option" at bounding box center [384, 185] width 11 height 11
click at [390, 219] on span "Select an option" at bounding box center [384, 224] width 11 height 11
click at [390, 219] on input "Select an option" at bounding box center [384, 224] width 11 height 11
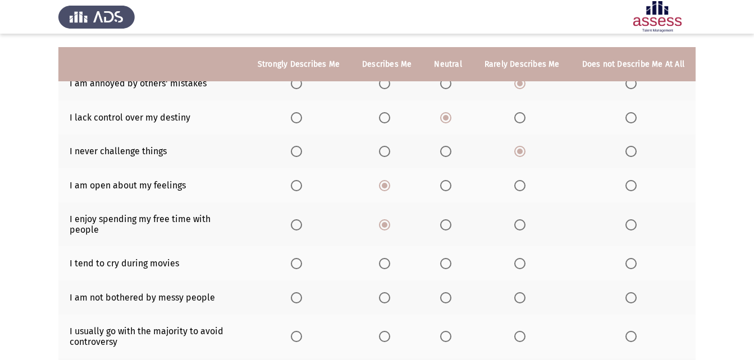
scroll to position [168, 0]
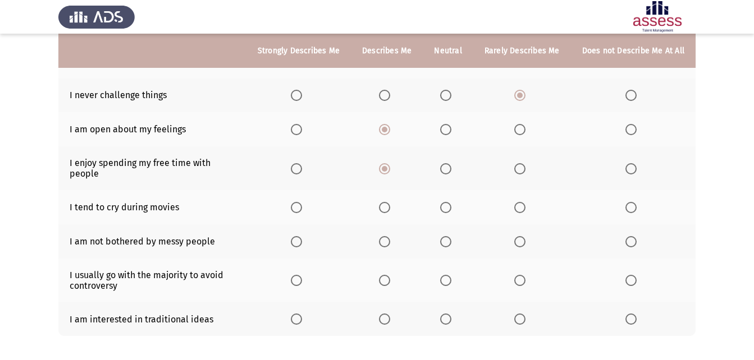
click at [440, 200] on th at bounding box center [448, 207] width 50 height 34
click at [451, 202] on span "Select an option" at bounding box center [445, 207] width 11 height 11
click at [451, 202] on input "Select an option" at bounding box center [445, 207] width 11 height 11
click at [449, 236] on span "Select an option" at bounding box center [445, 241] width 11 height 11
click at [449, 236] on input "Select an option" at bounding box center [445, 241] width 11 height 11
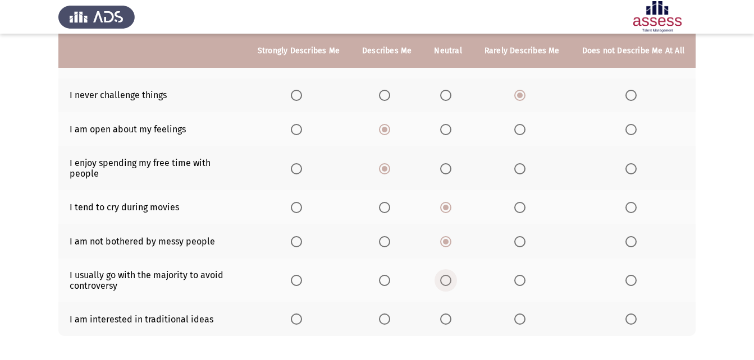
click at [447, 275] on span "Select an option" at bounding box center [445, 280] width 11 height 11
click at [447, 275] on input "Select an option" at bounding box center [445, 280] width 11 height 11
click at [388, 314] on span "Select an option" at bounding box center [384, 319] width 11 height 11
click at [388, 314] on input "Select an option" at bounding box center [384, 319] width 11 height 11
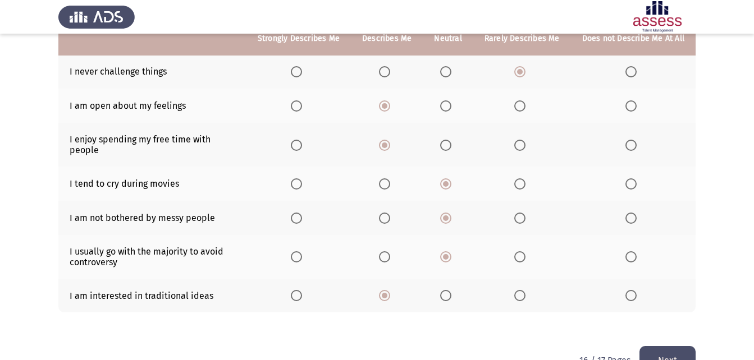
scroll to position [213, 0]
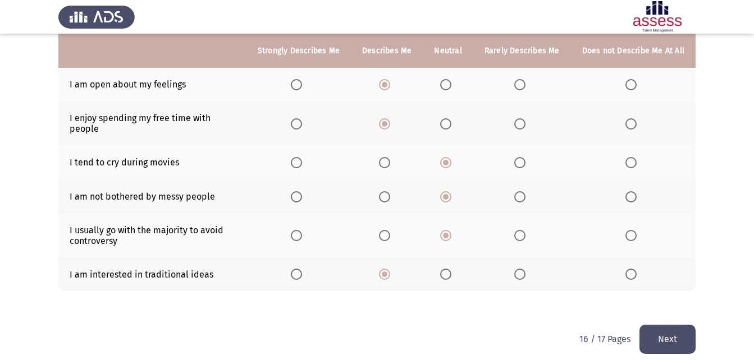
click at [674, 328] on button "Next" at bounding box center [667, 339] width 56 height 29
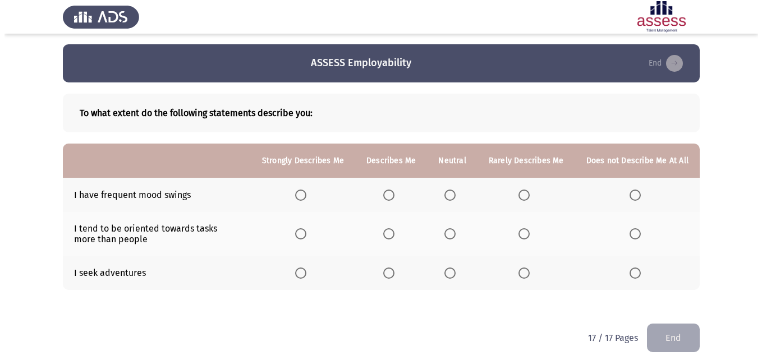
scroll to position [0, 0]
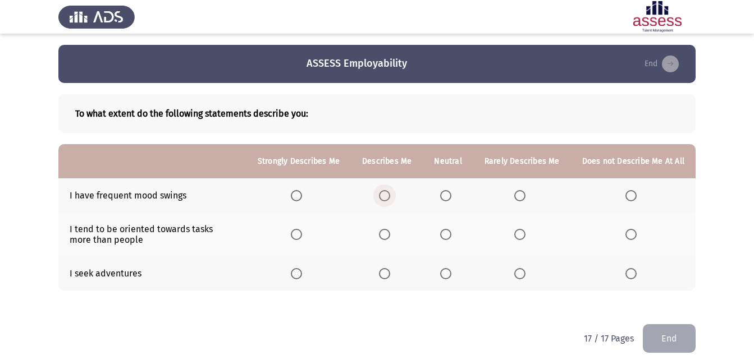
click at [390, 196] on span "Select an option" at bounding box center [384, 195] width 11 height 11
click at [390, 196] on input "Select an option" at bounding box center [384, 195] width 11 height 11
click at [387, 232] on span "Select an option" at bounding box center [384, 234] width 11 height 11
click at [387, 232] on input "Select an option" at bounding box center [384, 234] width 11 height 11
click at [389, 270] on span "Select an option" at bounding box center [384, 273] width 11 height 11
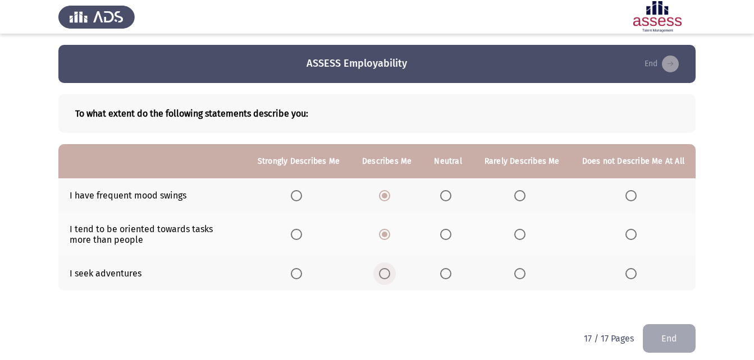
click at [389, 270] on input "Select an option" at bounding box center [384, 273] width 11 height 11
click at [682, 336] on button "End" at bounding box center [669, 338] width 53 height 29
